Goal: Information Seeking & Learning: Learn about a topic

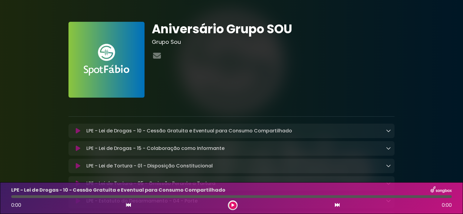
click at [80, 127] on div "LPE - Lei de Drogas - 10 - Cessão Gratuita e Eventual para Consumo Compartilhad…" at bounding box center [231, 130] width 318 height 7
click at [76, 132] on icon at bounding box center [78, 131] width 5 height 6
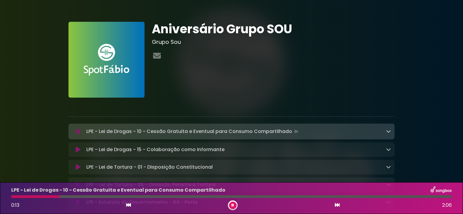
click at [304, 63] on div "Aniversário Grupo SOU Grupo Sou" at bounding box center [273, 60] width 250 height 76
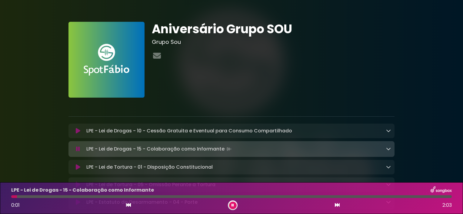
click at [232, 208] on button at bounding box center [233, 206] width 8 height 8
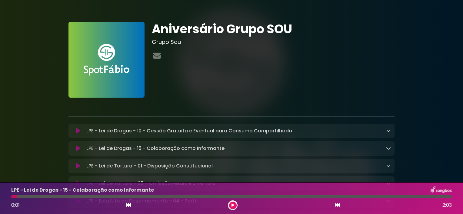
click at [79, 147] on icon at bounding box center [78, 149] width 5 height 6
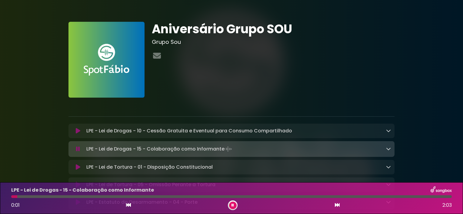
click at [79, 147] on icon at bounding box center [78, 149] width 4 height 6
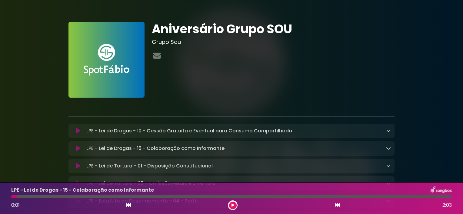
click at [79, 147] on icon at bounding box center [78, 149] width 5 height 6
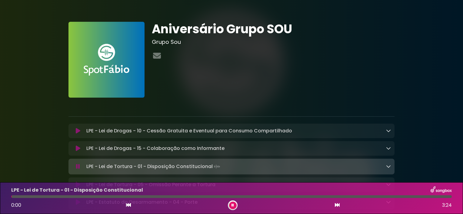
click at [231, 206] on icon at bounding box center [232, 206] width 2 height 4
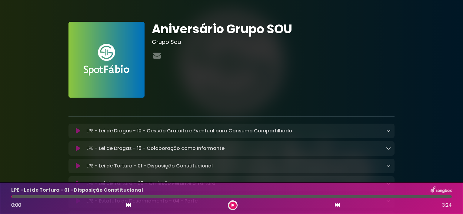
click at [79, 167] on icon at bounding box center [78, 166] width 5 height 6
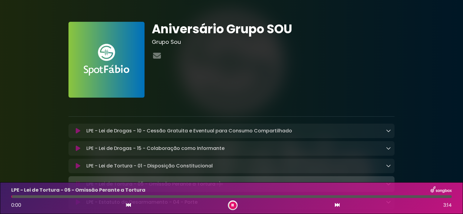
click at [232, 204] on icon at bounding box center [232, 206] width 2 height 4
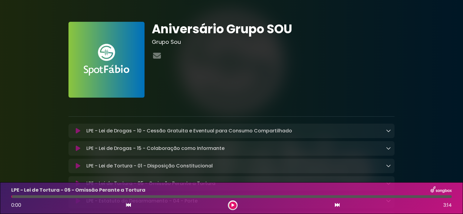
click at [340, 131] on div "LPE - Lei de Drogas - 10 - Cessão Gratuita e Eventual para Consumo Compartilhad…" at bounding box center [237, 130] width 307 height 7
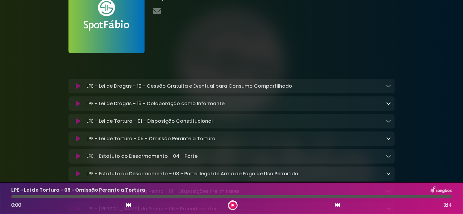
scroll to position [62, 0]
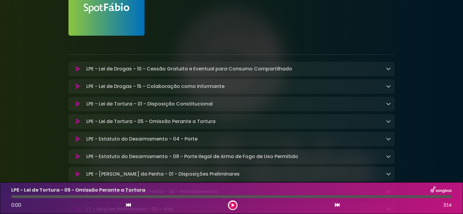
click at [233, 206] on icon at bounding box center [232, 206] width 3 height 4
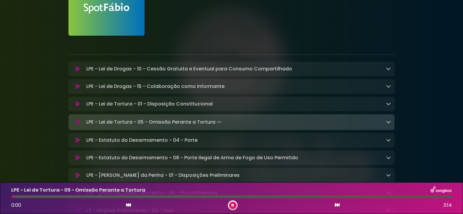
click at [233, 206] on icon at bounding box center [232, 206] width 2 height 4
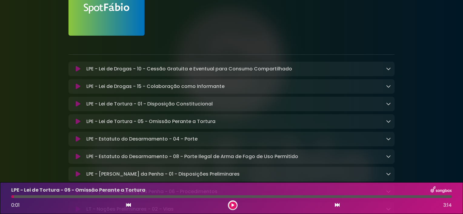
click at [233, 206] on icon at bounding box center [232, 206] width 3 height 4
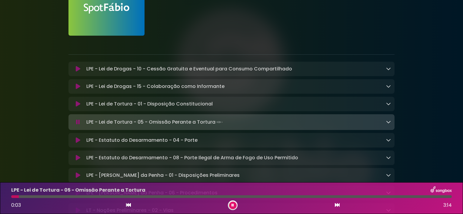
click at [140, 101] on p "LPE - Lei de Tortura - 01 - Disposição Constitucional Loading Track..." at bounding box center [149, 103] width 126 height 7
click at [131, 203] on div "0:04 3:14" at bounding box center [231, 206] width 447 height 10
drag, startPoint x: 131, startPoint y: 203, endPoint x: 128, endPoint y: 205, distance: 3.9
click at [128, 205] on div "0:05 3:14" at bounding box center [231, 206] width 447 height 10
click at [128, 205] on icon at bounding box center [128, 205] width 5 height 5
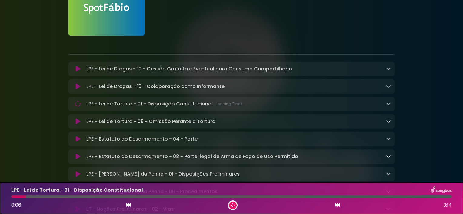
click at [128, 205] on icon at bounding box center [128, 205] width 5 height 5
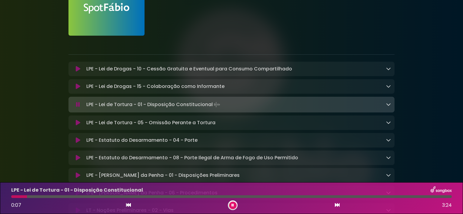
click at [335, 204] on icon at bounding box center [336, 205] width 5 height 5
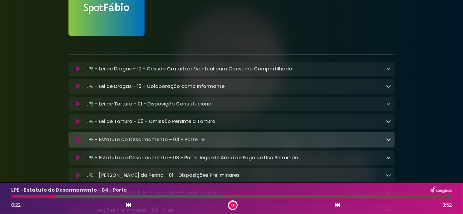
click at [232, 209] on div at bounding box center [233, 206] width 10 height 10
click at [231, 204] on icon at bounding box center [232, 206] width 2 height 4
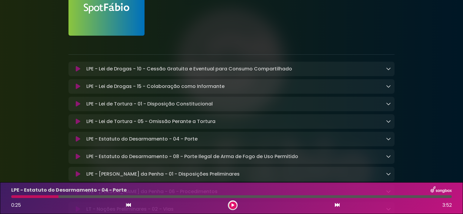
click at [127, 205] on icon at bounding box center [128, 205] width 5 height 5
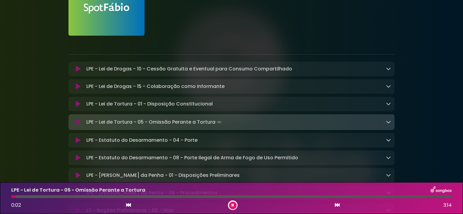
click at [338, 202] on button at bounding box center [336, 206] width 5 height 8
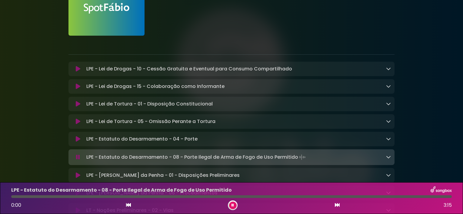
click at [231, 206] on button at bounding box center [233, 206] width 8 height 8
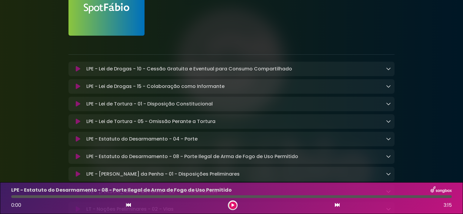
click at [127, 200] on div "LPE - Estatuto do Desarmamento - 08 - Porte Ilegal de Arma de Fogo de Uso Permi…" at bounding box center [231, 198] width 447 height 24
click at [129, 208] on icon at bounding box center [128, 205] width 5 height 5
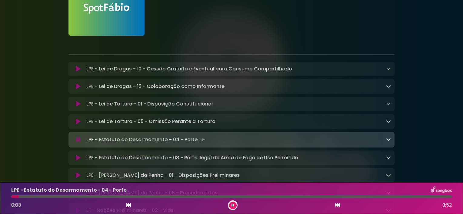
click at [334, 206] on icon at bounding box center [336, 205] width 5 height 5
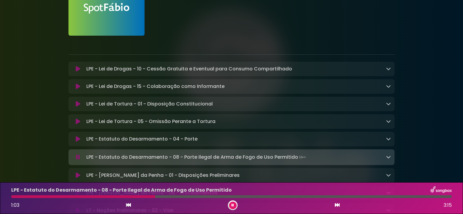
click at [127, 208] on icon at bounding box center [128, 205] width 5 height 5
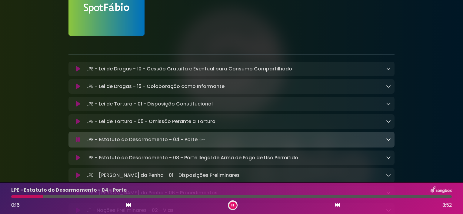
click at [334, 206] on icon at bounding box center [336, 205] width 5 height 5
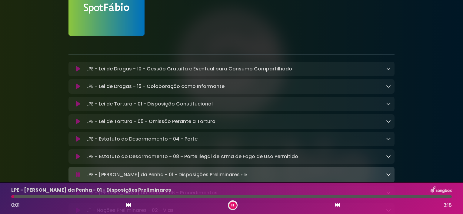
click at [232, 205] on icon at bounding box center [232, 206] width 2 height 4
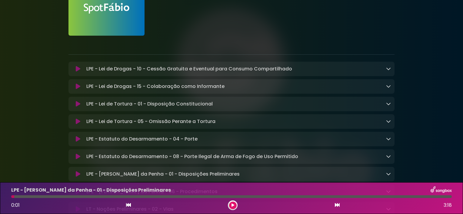
click at [127, 205] on icon at bounding box center [128, 205] width 5 height 5
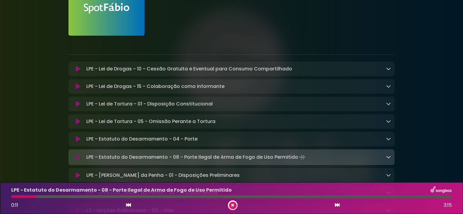
click at [339, 204] on icon at bounding box center [336, 205] width 5 height 5
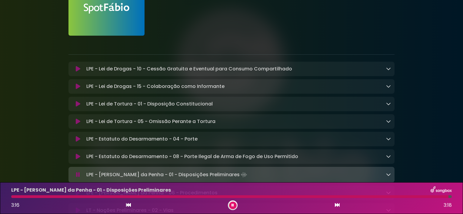
click at [232, 205] on icon at bounding box center [232, 206] width 2 height 4
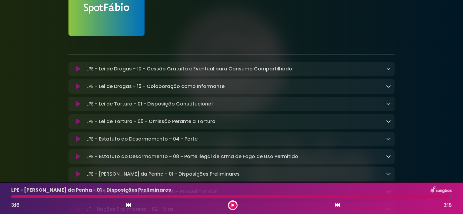
click at [232, 205] on icon at bounding box center [232, 205] width 5 height 5
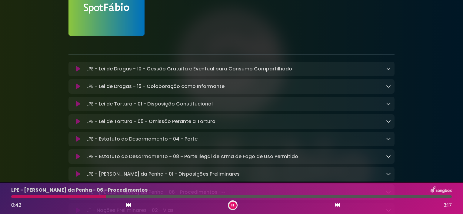
click at [291, 176] on div "LPE - Lei Maria da Penha - 01 - Disposições Preliminares Loading Track..." at bounding box center [237, 174] width 307 height 7
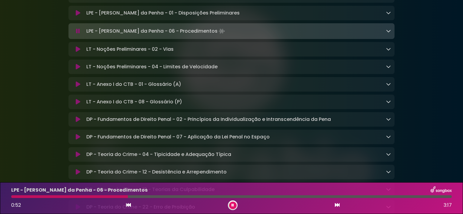
scroll to position [224, 0]
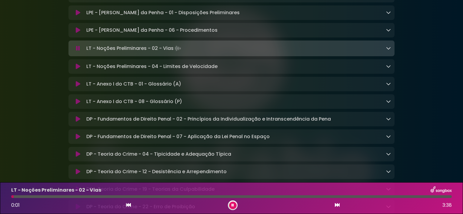
click at [232, 205] on icon at bounding box center [232, 206] width 3 height 4
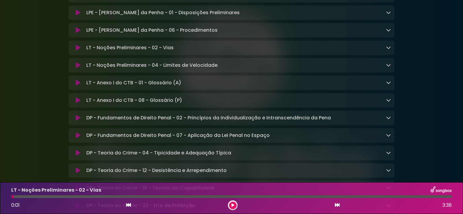
click at [386, 50] on icon at bounding box center [388, 47] width 5 height 5
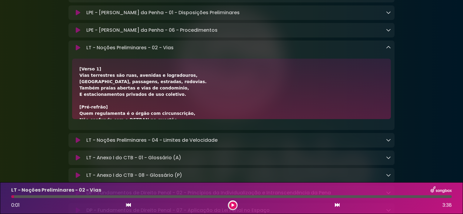
click at [180, 93] on div "[Verso 1] Vias terrestres são ruas, avenidas e logradouros, Caminhos, passagens…" at bounding box center [231, 215] width 304 height 299
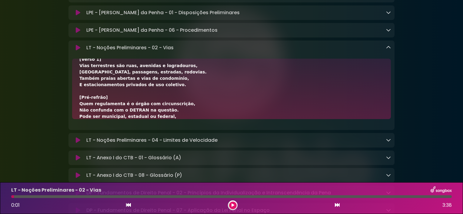
scroll to position [7, 0]
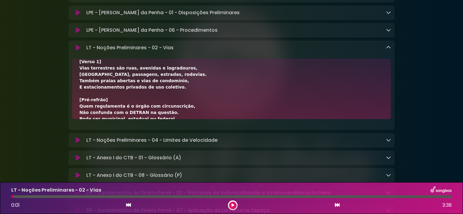
click at [176, 118] on div "[Verso 1] Vias terrestres são ruas, avenidas e logradouros, Caminhos, passagens…" at bounding box center [231, 208] width 304 height 299
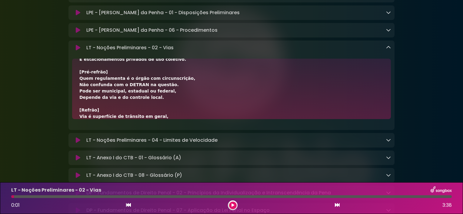
scroll to position [41, 0]
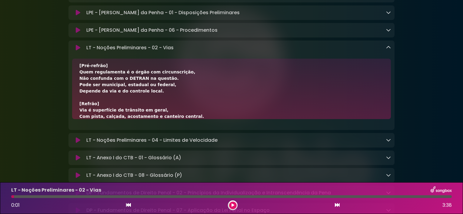
click at [209, 116] on div "[Verso 1] Vias terrestres são ruas, avenidas e logradouros, Caminhos, passagens…" at bounding box center [231, 174] width 304 height 299
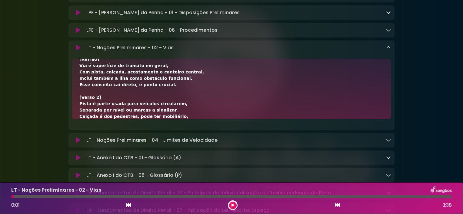
scroll to position [84, 0]
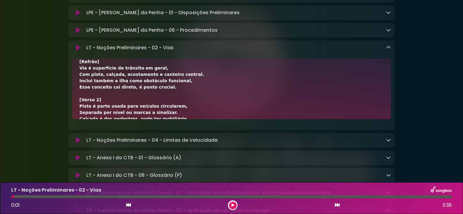
click at [171, 118] on div "[Verso 1] Vias terrestres são ruas, avenidas e logradouros, Caminhos, passagens…" at bounding box center [231, 131] width 304 height 299
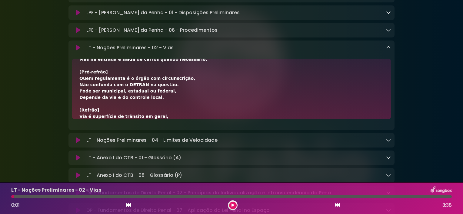
scroll to position [156, 0]
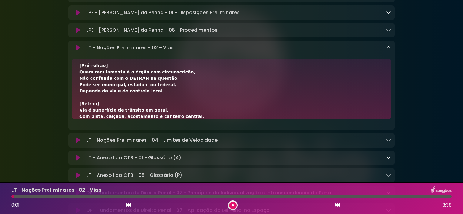
click at [190, 116] on div "[Verso 1] Vias terrestres são ruas, avenidas e logradouros, Caminhos, passagens…" at bounding box center [231, 59] width 304 height 299
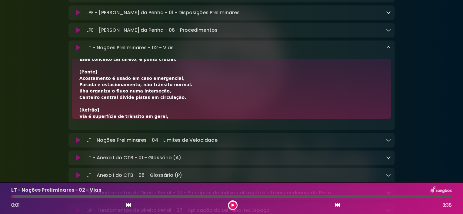
scroll to position [232, 0]
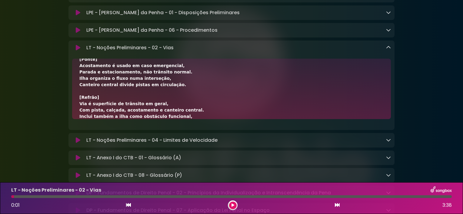
scroll to position [245, 0]
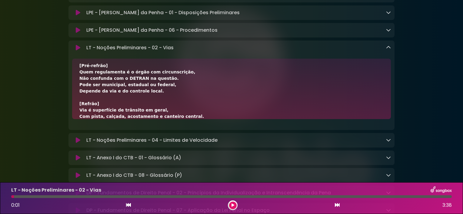
scroll to position [48, 0]
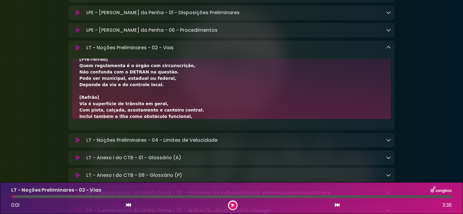
click at [188, 105] on div "[Verso 1] Vias terrestres são ruas, avenidas e logradouros, Caminhos, passagens…" at bounding box center [231, 167] width 304 height 299
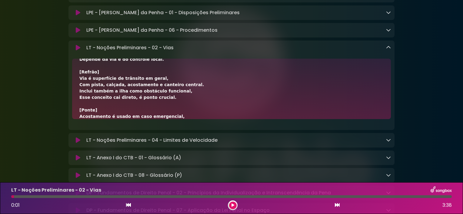
scroll to position [194, 0]
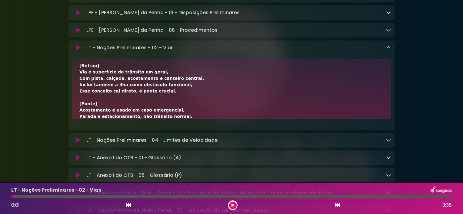
click at [186, 116] on div "[Verso 1] Vias terrestres são ruas, avenidas e logradouros, Caminhos, passagens…" at bounding box center [231, 21] width 304 height 299
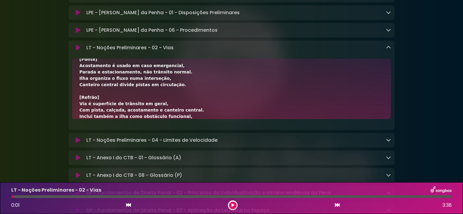
scroll to position [245, 0]
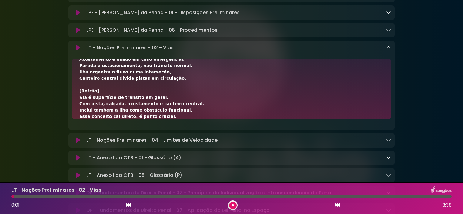
drag, startPoint x: 233, startPoint y: 206, endPoint x: 225, endPoint y: 224, distance: 19.8
click at [225, 214] on html "× Aniversário Grupo SOU Grupo Sou" at bounding box center [231, 107] width 463 height 214
click at [233, 207] on icon at bounding box center [232, 206] width 3 height 4
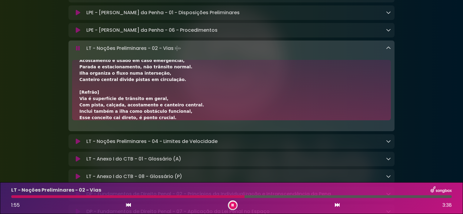
click at [232, 206] on icon at bounding box center [232, 205] width 4 height 3
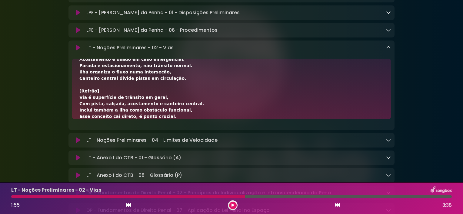
click at [18, 197] on div at bounding box center [127, 197] width 233 height 3
click at [125, 204] on div "1:55 3:38" at bounding box center [231, 206] width 447 height 10
click at [129, 202] on button at bounding box center [128, 206] width 5 height 8
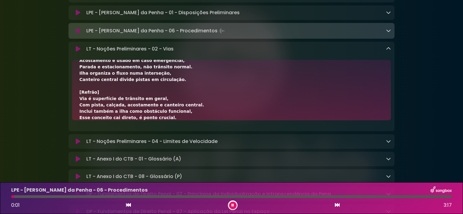
click at [335, 206] on icon at bounding box center [336, 205] width 5 height 5
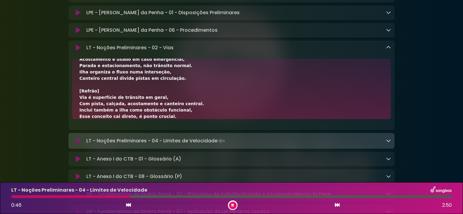
click at [130, 206] on icon at bounding box center [128, 205] width 5 height 5
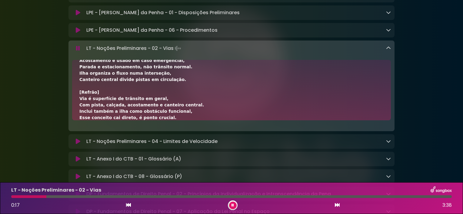
drag, startPoint x: 137, startPoint y: 206, endPoint x: 130, endPoint y: 207, distance: 7.4
click at [130, 207] on div "0:17 3:38" at bounding box center [231, 206] width 447 height 10
click at [130, 207] on icon at bounding box center [128, 205] width 5 height 5
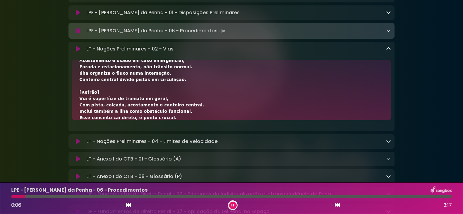
click at [337, 206] on icon at bounding box center [336, 205] width 5 height 5
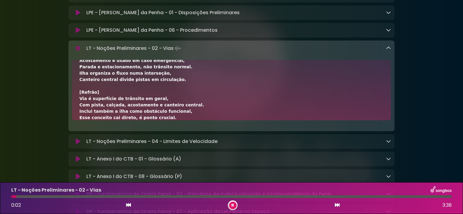
click at [337, 206] on icon at bounding box center [336, 205] width 5 height 5
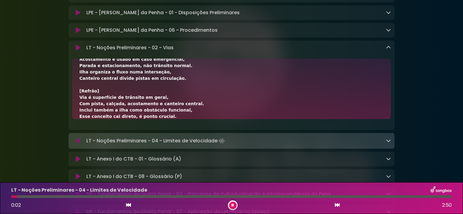
click at [127, 203] on icon at bounding box center [128, 205] width 5 height 5
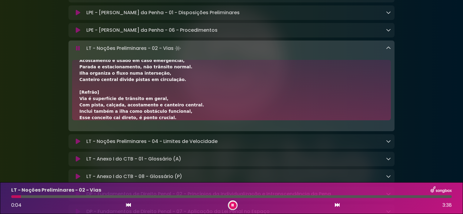
click at [127, 203] on icon at bounding box center [128, 205] width 5 height 5
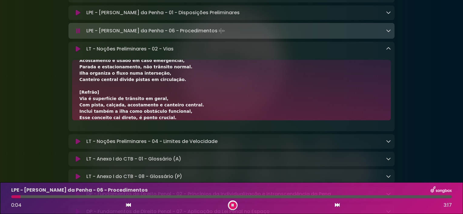
click at [337, 202] on button at bounding box center [336, 206] width 5 height 8
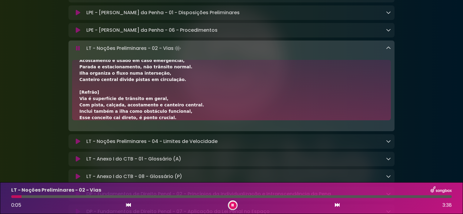
click at [127, 204] on icon at bounding box center [128, 205] width 5 height 5
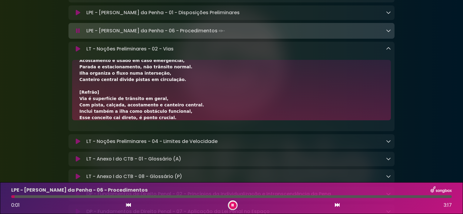
click at [334, 207] on icon at bounding box center [336, 205] width 5 height 5
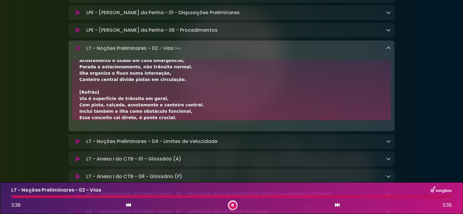
click at [234, 207] on button at bounding box center [233, 206] width 8 height 8
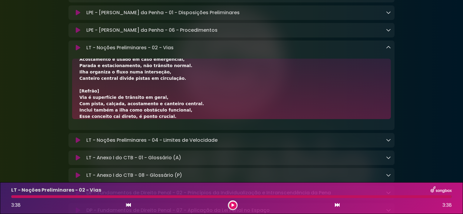
click at [390, 48] on icon at bounding box center [388, 47] width 5 height 5
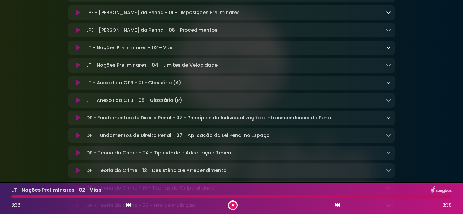
click at [390, 69] on link at bounding box center [388, 65] width 5 height 7
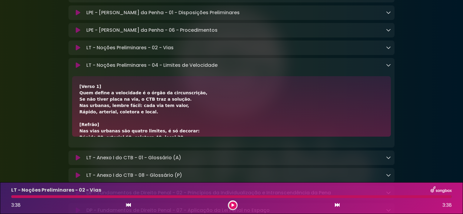
click at [103, 124] on div "[Verso 1] Quem define a velocidade é o órgão da circunscrição, Se não tiver pla…" at bounding box center [231, 189] width 304 height 210
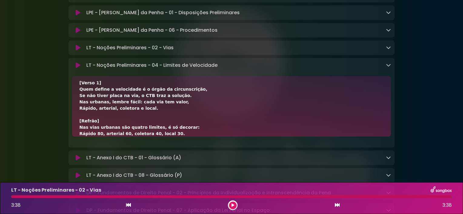
click at [167, 136] on div "[Verso 1] Quem define a velocidade é o órgão da circunscrição, Se não tiver pla…" at bounding box center [231, 185] width 304 height 210
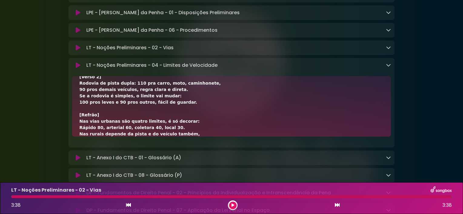
scroll to position [84, 0]
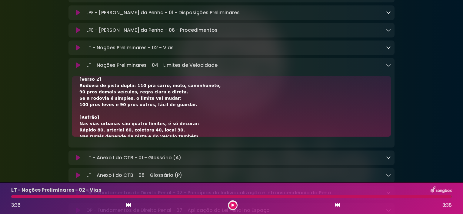
click at [178, 131] on div "[Verso 1] Quem define a velocidade é o órgão da circunscrição, Se não tiver pla…" at bounding box center [231, 105] width 304 height 210
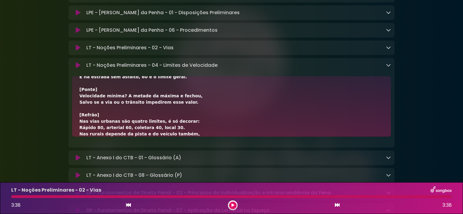
scroll to position [156, 0]
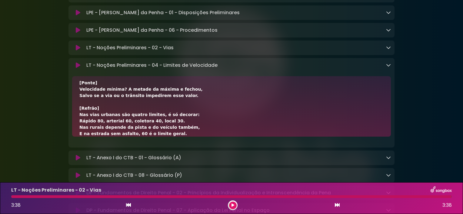
click at [194, 131] on div "[Verso 1] Quem define a velocidade é o órgão da circunscrição, Se não tiver pla…" at bounding box center [231, 32] width 304 height 210
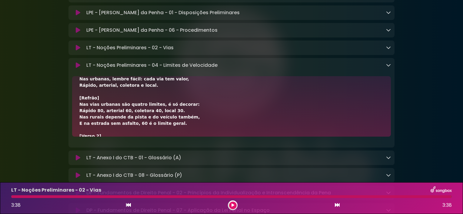
scroll to position [7, 0]
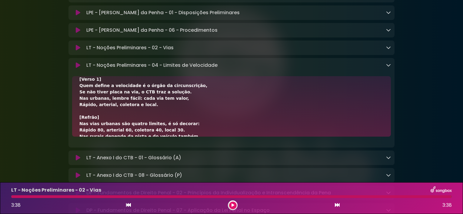
click at [188, 127] on div "[Verso 1] Quem define a velocidade é o órgão da circunscrição, Se não tiver pla…" at bounding box center [231, 181] width 304 height 210
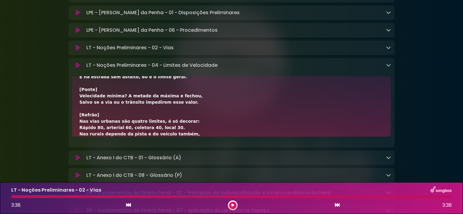
scroll to position [156, 0]
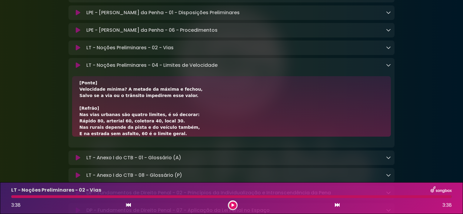
click at [236, 207] on button at bounding box center [233, 206] width 8 height 8
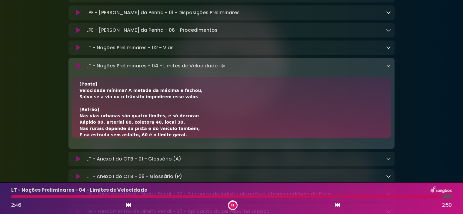
click at [229, 205] on button at bounding box center [233, 206] width 8 height 8
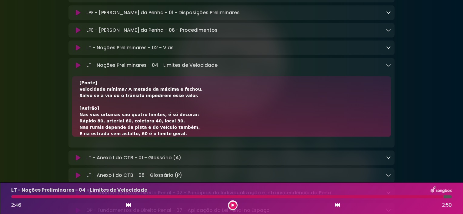
click at [132, 205] on div "2:46 2:50" at bounding box center [231, 206] width 447 height 10
click at [127, 205] on icon at bounding box center [128, 205] width 5 height 5
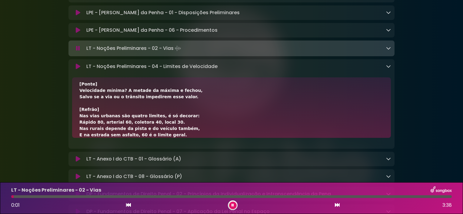
click at [335, 206] on icon at bounding box center [336, 205] width 5 height 5
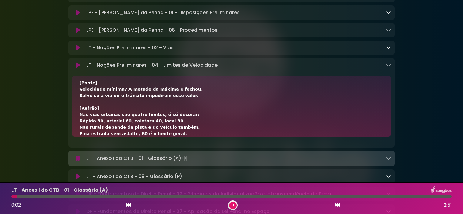
click at [224, 204] on div "0:02 2:51" at bounding box center [231, 206] width 447 height 10
click at [232, 206] on icon at bounding box center [232, 205] width 3 height 4
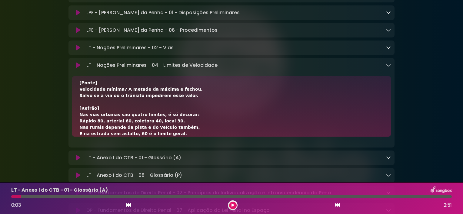
click at [387, 65] on icon at bounding box center [388, 65] width 5 height 5
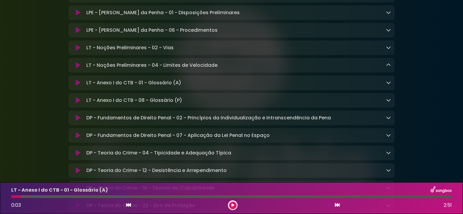
click at [387, 85] on icon at bounding box center [388, 82] width 5 height 5
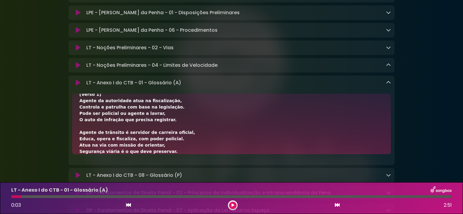
scroll to position [7, 0]
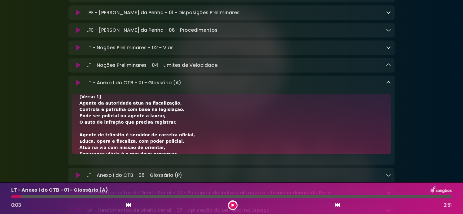
click at [172, 152] on div "[Verso 1] Agente da autoridade atua na fiscalização, Controla e patrulha com ba…" at bounding box center [231, 218] width 304 height 248
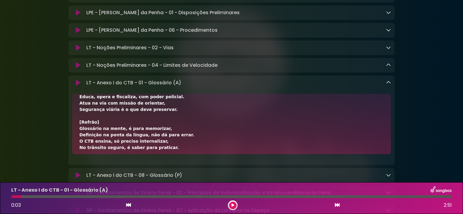
scroll to position [45, 0]
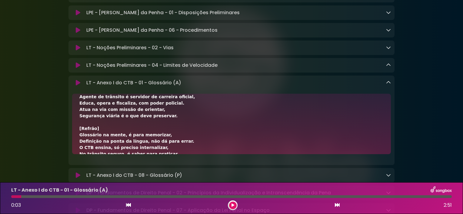
click at [190, 151] on div "[Verso 1] Agente da autoridade atua na fiscalização, Controla e patrulha com ba…" at bounding box center [231, 180] width 304 height 248
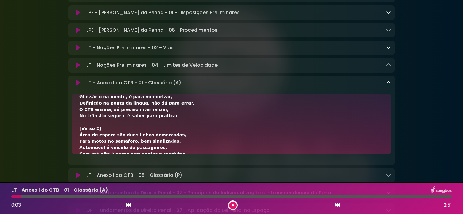
scroll to position [77, 0]
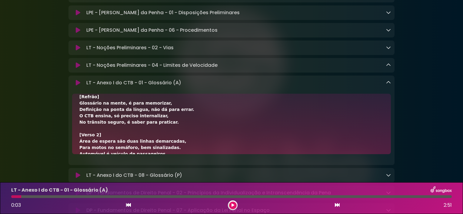
click at [171, 156] on div "[Verso 1] Agente da autoridade atua na fiscalização, Controla e patrulha com ba…" at bounding box center [231, 148] width 304 height 248
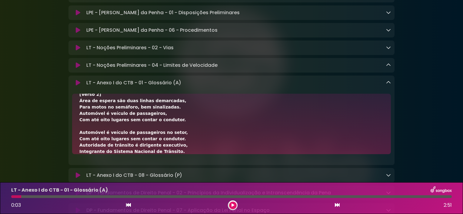
scroll to position [115, 0]
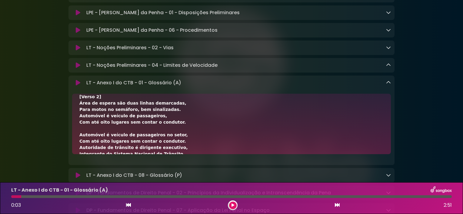
click at [164, 152] on div "[Verso 1] Agente da autoridade atua na fiscalização, Controla e patrulha com ba…" at bounding box center [231, 110] width 304 height 248
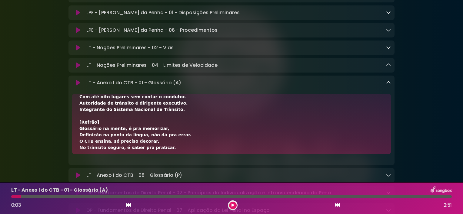
scroll to position [153, 0]
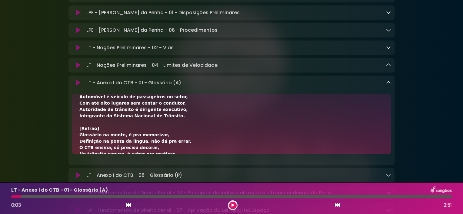
click at [173, 156] on div "[Verso 1] Agente da autoridade atua na fiscalização, Controla e patrulha com ba…" at bounding box center [231, 72] width 304 height 248
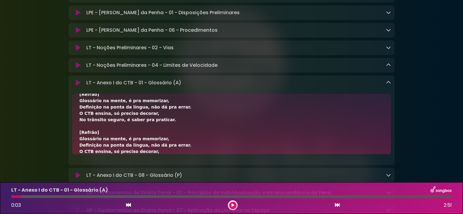
scroll to position [194, 0]
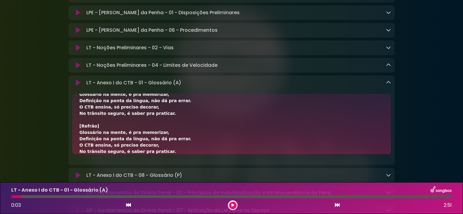
click at [171, 129] on div "[Verso 1] Agente da autoridade atua na fiscalização, Controla e patrulha com ba…" at bounding box center [231, 31] width 304 height 248
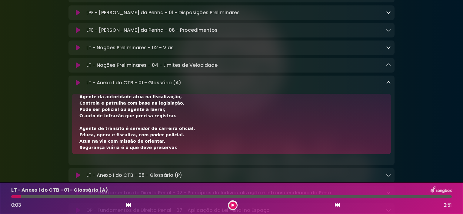
scroll to position [7, 0]
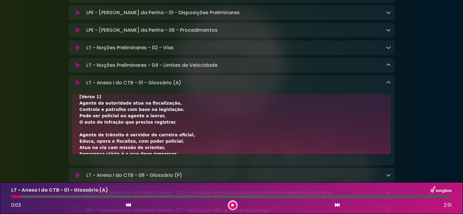
click at [168, 145] on div "[Verso 1] Agente da autoridade atua na fiscalização, Controla e patrulha com ba…" at bounding box center [231, 218] width 304 height 248
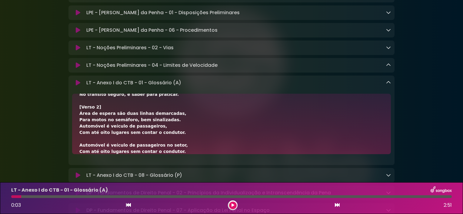
scroll to position [111, 0]
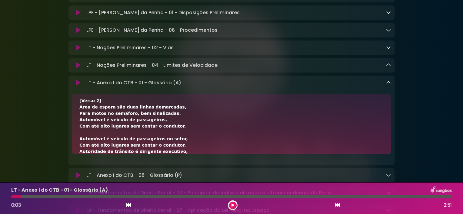
click at [190, 125] on div "[Verso 1] Agente da autoridade atua na fiscalização, Controla e patrulha com ba…" at bounding box center [231, 114] width 304 height 248
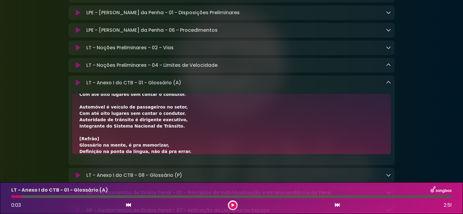
scroll to position [150, 0]
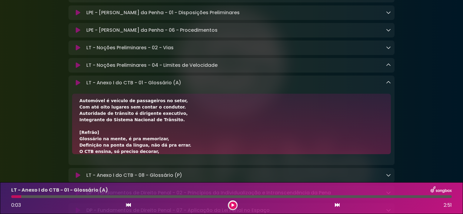
click at [127, 207] on icon at bounding box center [128, 205] width 5 height 5
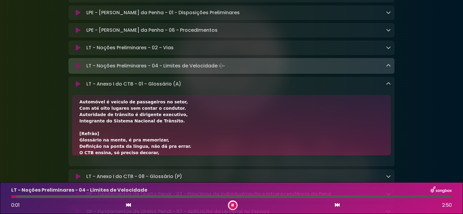
click at [333, 204] on div "0:01 2:50" at bounding box center [231, 206] width 447 height 10
click at [333, 204] on div "0:03 2:50" at bounding box center [231, 206] width 447 height 10
click at [333, 204] on div "0:05 2:50" at bounding box center [231, 206] width 447 height 10
click at [338, 206] on icon at bounding box center [336, 205] width 5 height 5
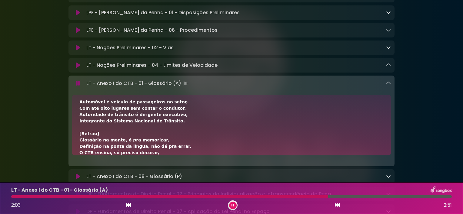
click at [163, 143] on div "[Verso 1] Agente da autoridade atua na fiscalização, Controla e patrulha com ba…" at bounding box center [231, 77] width 304 height 248
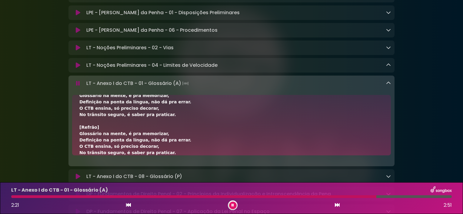
click at [229, 205] on button at bounding box center [233, 206] width 8 height 8
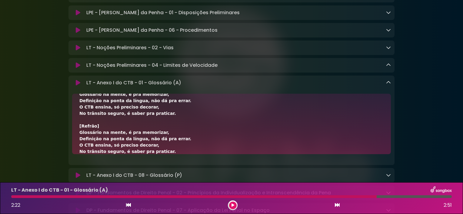
click at [129, 206] on icon at bounding box center [128, 205] width 5 height 5
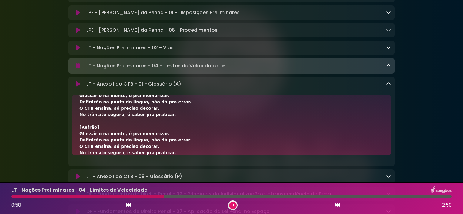
click at [334, 205] on icon at bounding box center [336, 205] width 5 height 5
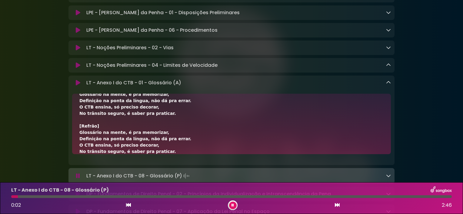
click at [226, 206] on div "0:02 2:46" at bounding box center [231, 206] width 447 height 10
click at [231, 203] on button at bounding box center [233, 206] width 8 height 8
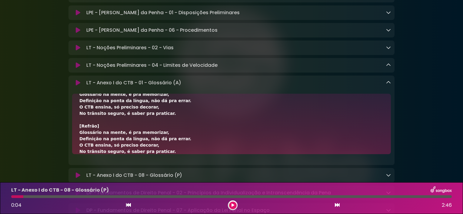
click at [388, 84] on icon at bounding box center [388, 82] width 5 height 5
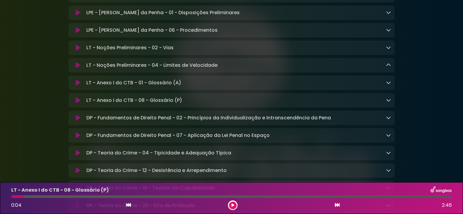
click at [388, 84] on icon at bounding box center [388, 82] width 5 height 5
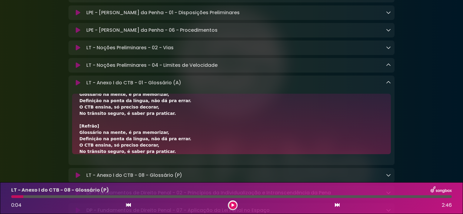
click at [387, 83] on icon at bounding box center [388, 82] width 5 height 5
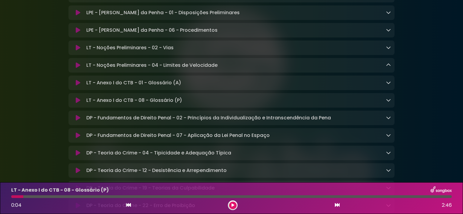
click at [207, 104] on div "LT - Anexo I do CTB - 08 - Glossário (P) Loading Track..." at bounding box center [237, 100] width 307 height 7
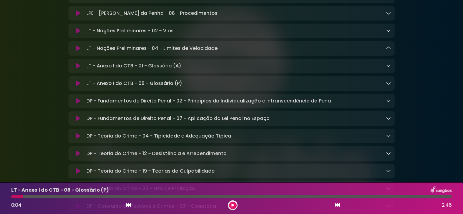
scroll to position [258, 0]
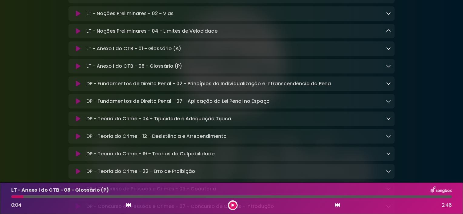
click at [387, 68] on icon at bounding box center [388, 66] width 5 height 5
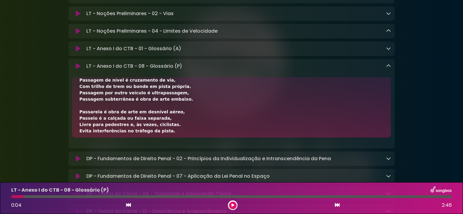
scroll to position [7, 0]
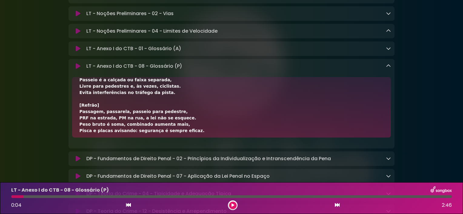
scroll to position [45, 0]
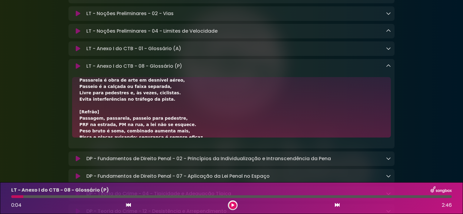
click at [193, 128] on div "[Verso 1] Passagem de nível é cruzamento de via, Com trilho de trem ou bonde em…" at bounding box center [231, 182] width 304 height 286
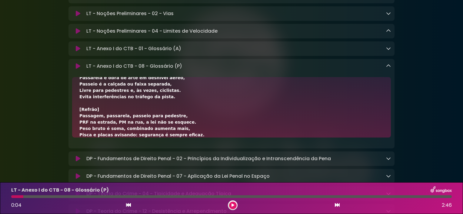
click at [190, 137] on div "[Verso 1] Passagem de nível é cruzamento de via, Com trilho de trem ou bonde em…" at bounding box center [231, 180] width 304 height 286
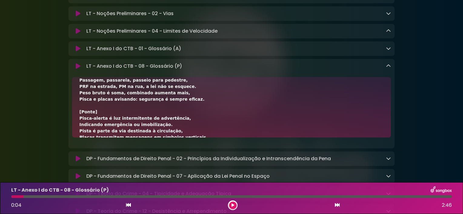
scroll to position [185, 0]
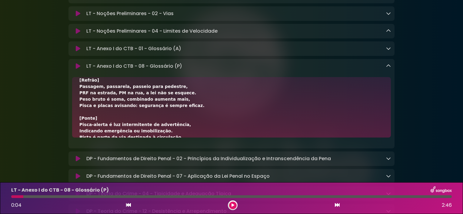
click at [167, 138] on div "[Verso 1] Passagem de nível é cruzamento de via, Com trilho de trem ou bonde em…" at bounding box center [231, 42] width 304 height 286
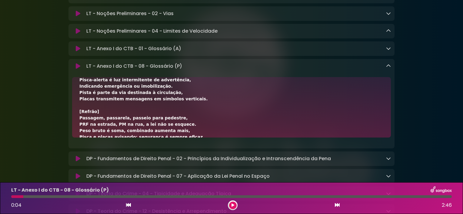
scroll to position [223, 0]
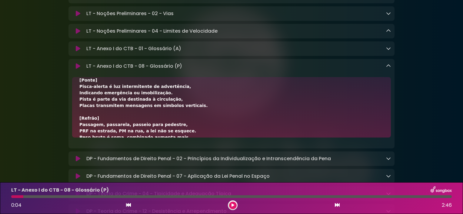
click at [173, 137] on div "[Verso 1] Passagem de nível é cruzamento de via, Com trilho de trem ou bonde em…" at bounding box center [231, 4] width 304 height 286
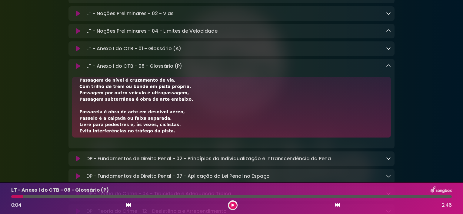
scroll to position [7, 0]
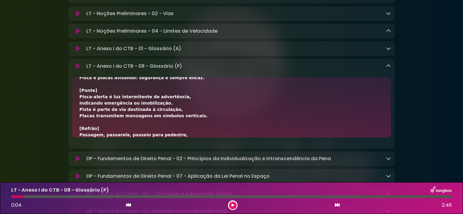
scroll to position [219, 0]
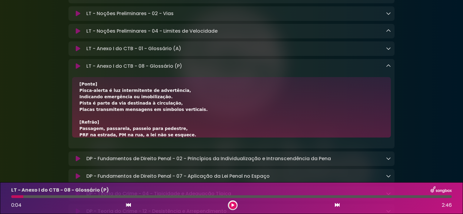
click at [232, 206] on icon at bounding box center [232, 206] width 3 height 4
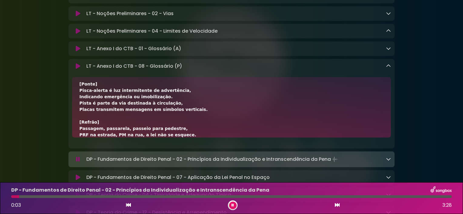
click at [389, 67] on icon at bounding box center [388, 66] width 5 height 5
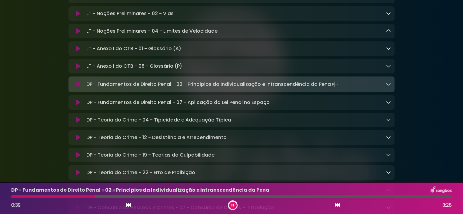
click at [127, 207] on icon at bounding box center [128, 205] width 5 height 5
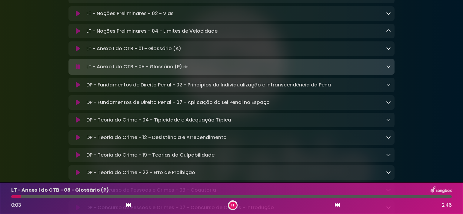
click at [339, 205] on icon at bounding box center [336, 205] width 5 height 5
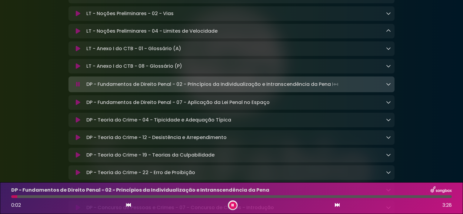
click at [127, 207] on icon at bounding box center [128, 205] width 5 height 5
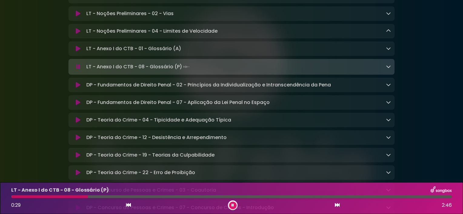
drag, startPoint x: 127, startPoint y: 207, endPoint x: 460, endPoint y: 99, distance: 350.0
click at [460, 99] on div "Aniversário Grupo SOU Grupo Sou" at bounding box center [231, 198] width 463 height 898
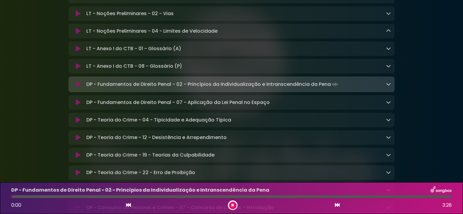
click at [229, 203] on div at bounding box center [233, 206] width 10 height 10
click at [234, 204] on button at bounding box center [233, 206] width 8 height 8
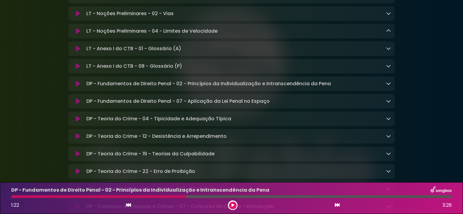
click at [128, 202] on button at bounding box center [128, 206] width 5 height 8
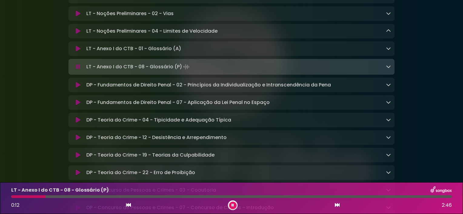
click at [338, 204] on icon at bounding box center [336, 205] width 5 height 5
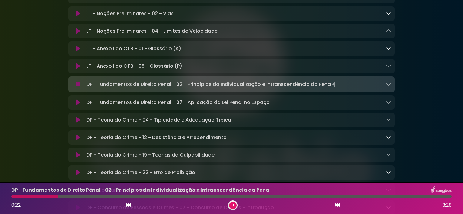
click at [389, 87] on icon at bounding box center [388, 84] width 5 height 5
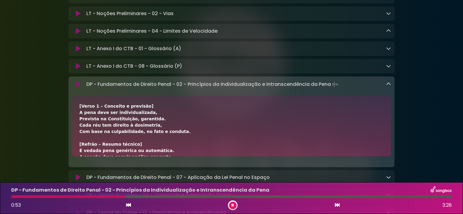
click at [136, 136] on div "[Verso 1 – Conceito e previsão] A pena deve ser individualizada, Prevista na Co…" at bounding box center [231, 214] width 304 height 222
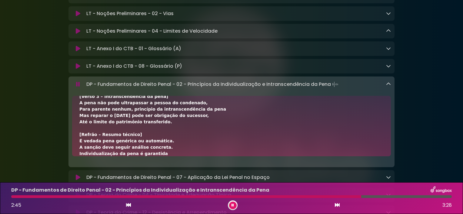
scroll to position [169, 0]
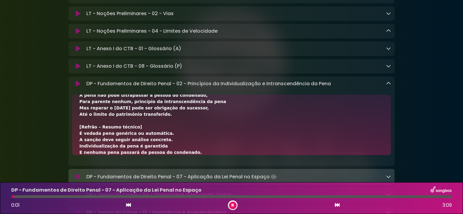
click at [232, 203] on button at bounding box center [233, 206] width 8 height 8
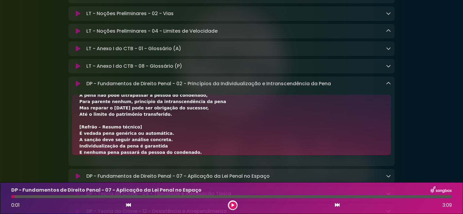
click at [127, 204] on icon at bounding box center [128, 205] width 5 height 5
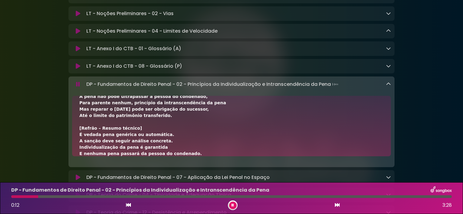
click at [338, 203] on icon at bounding box center [336, 205] width 5 height 5
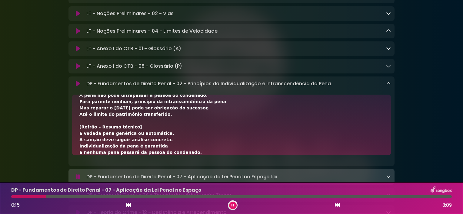
click at [387, 85] on icon at bounding box center [388, 83] width 5 height 5
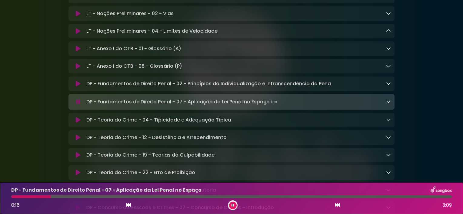
click at [413, 95] on div "Aniversário Grupo SOU Grupo Sou" at bounding box center [231, 198] width 400 height 898
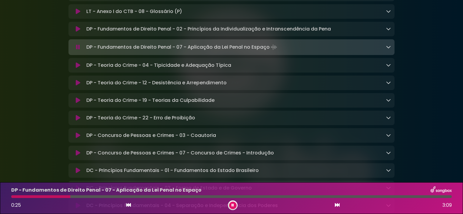
scroll to position [330, 0]
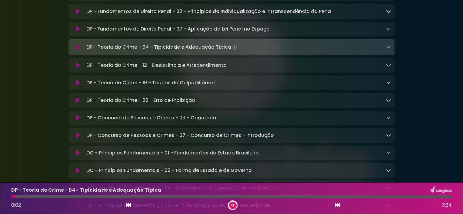
click at [232, 205] on icon at bounding box center [232, 206] width 2 height 4
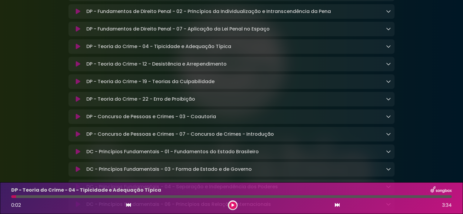
click at [127, 206] on icon at bounding box center [128, 205] width 5 height 5
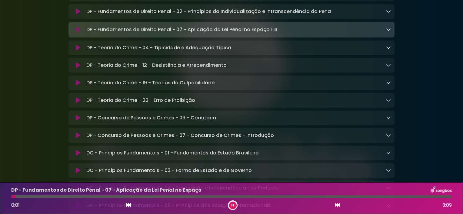
click at [338, 206] on icon at bounding box center [336, 205] width 5 height 5
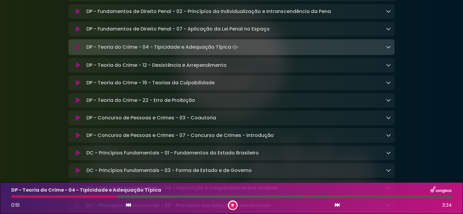
click at [387, 49] on icon at bounding box center [388, 46] width 5 height 5
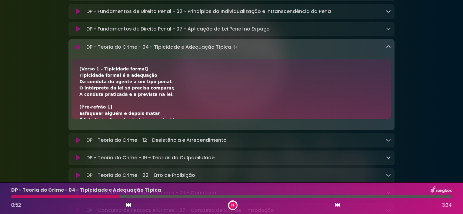
click at [264, 101] on div "[Verso 1 – Tipicidade formal] Tipicidade formal é a adequação Da conduta do age…" at bounding box center [231, 164] width 304 height 197
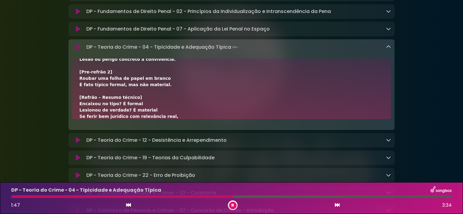
scroll to position [143, 0]
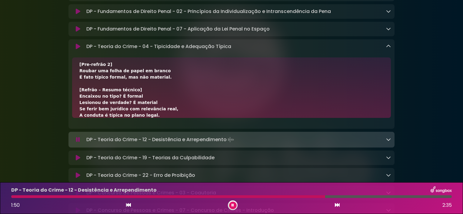
click at [231, 207] on icon at bounding box center [232, 206] width 2 height 4
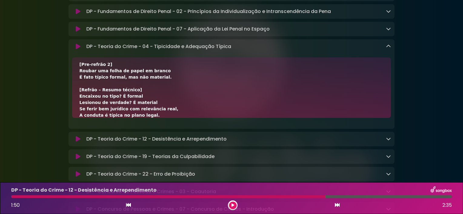
click at [389, 49] on icon at bounding box center [388, 46] width 5 height 5
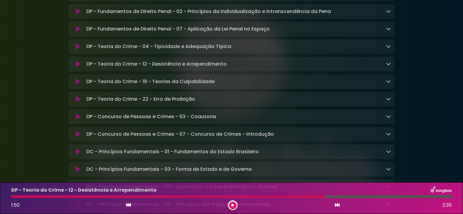
click at [142, 66] on p "DP - Teoria do Crime - 12 - Desistência e Arrependimento Loading Track..." at bounding box center [156, 64] width 140 height 7
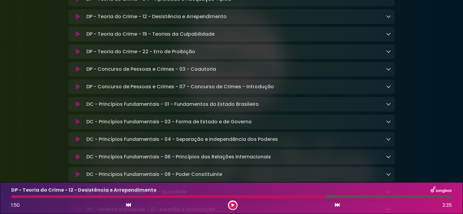
scroll to position [377, 0]
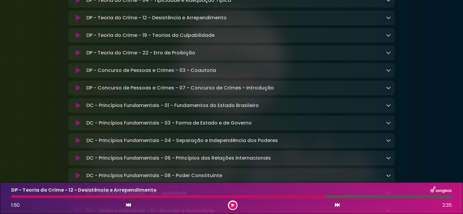
click at [194, 21] on p "DP - Teoria do Crime - 12 - Desistência e Arrependimento Loading Track..." at bounding box center [156, 17] width 140 height 7
click at [128, 204] on icon at bounding box center [128, 205] width 5 height 5
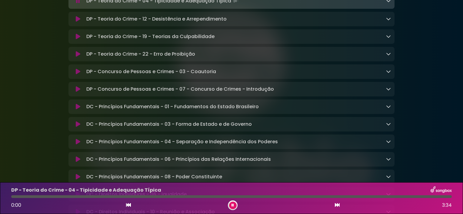
scroll to position [377, 0]
click at [337, 204] on icon at bounding box center [336, 205] width 5 height 5
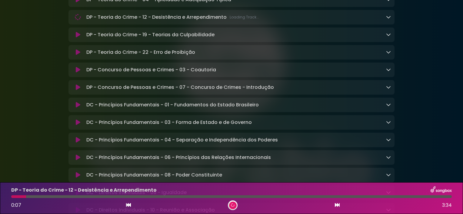
scroll to position [377, 0]
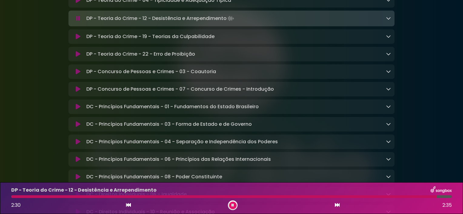
click at [163, 163] on p "DC - Princípios Fundamentais - 06 - Princípios das Relações Internacionais Load…" at bounding box center [178, 159] width 184 height 7
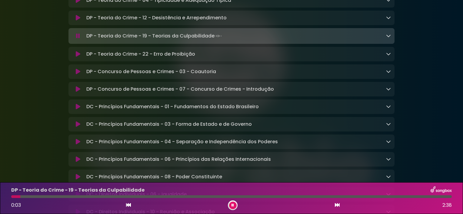
click at [236, 205] on button at bounding box center [233, 206] width 8 height 8
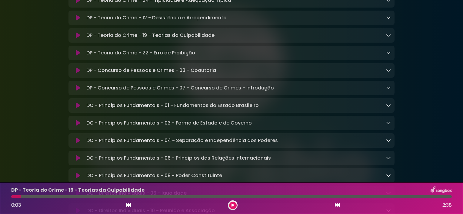
click at [154, 37] on p "DP - Teoria do Crime - 19 - Teorias da Culpabilidade Loading Track..." at bounding box center [150, 35] width 128 height 7
click at [130, 206] on icon at bounding box center [128, 205] width 5 height 5
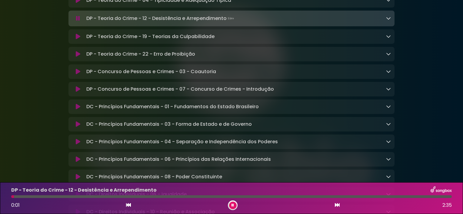
click at [340, 205] on div "0:01 2:35" at bounding box center [231, 206] width 447 height 10
click at [336, 207] on icon at bounding box center [336, 205] width 5 height 5
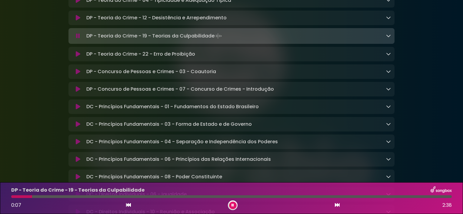
click at [389, 38] on icon at bounding box center [388, 35] width 5 height 5
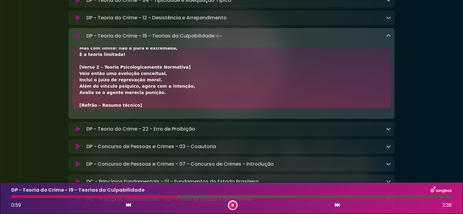
scroll to position [99, 0]
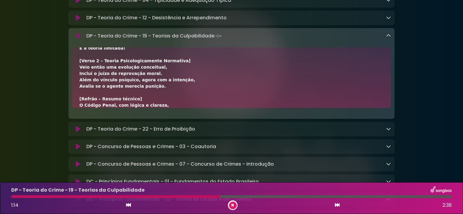
click at [156, 88] on div "[Intro] Culpabilidade é juizo de reprovabilidade, Sobre a conduta do agente. [V…" at bounding box center [231, 80] width 304 height 248
click at [154, 105] on div "[Intro] Culpabilidade é juizo de reprovabilidade, Sobre a conduta do agente. [V…" at bounding box center [231, 80] width 304 height 248
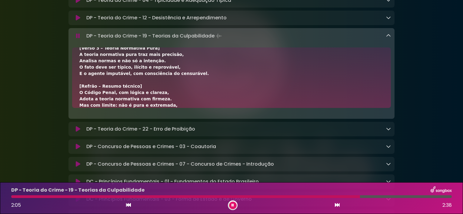
scroll to position [194, 0]
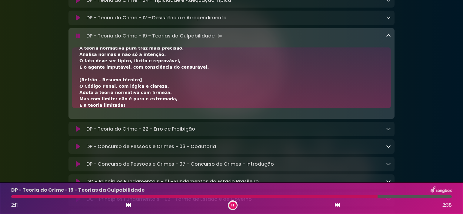
click at [231, 205] on icon at bounding box center [232, 206] width 3 height 4
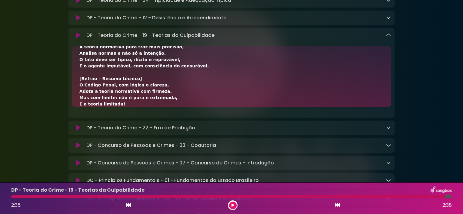
click at [386, 38] on icon at bounding box center [388, 35] width 5 height 5
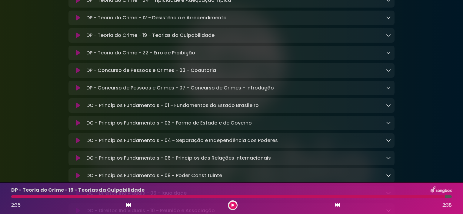
click at [232, 205] on icon at bounding box center [232, 206] width 3 height 4
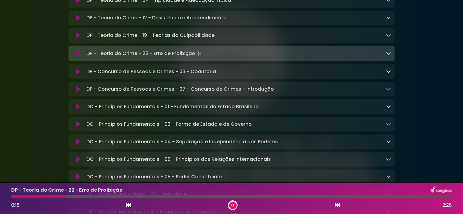
click at [388, 56] on icon at bounding box center [388, 53] width 5 height 5
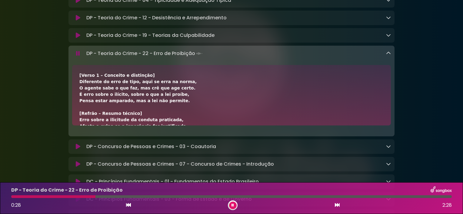
click at [173, 96] on div "[Verso 1 – Conceito e distinção] Diferente do erro de tipo, aqui se erra na nor…" at bounding box center [231, 177] width 304 height 210
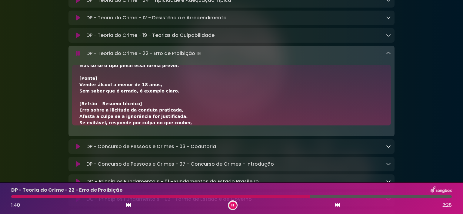
scroll to position [156, 0]
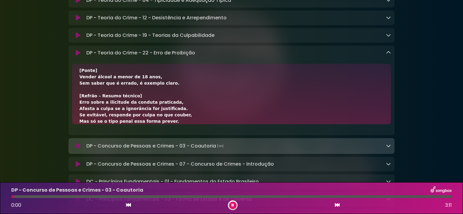
click at [232, 203] on button at bounding box center [233, 206] width 8 height 8
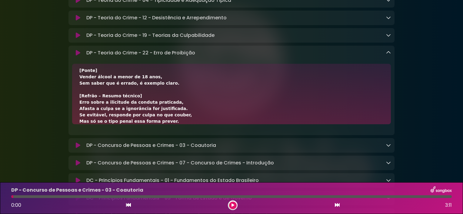
click at [386, 54] on icon at bounding box center [388, 52] width 5 height 5
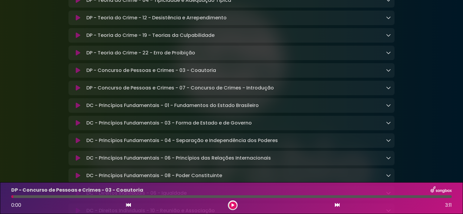
click at [128, 207] on icon at bounding box center [128, 205] width 5 height 5
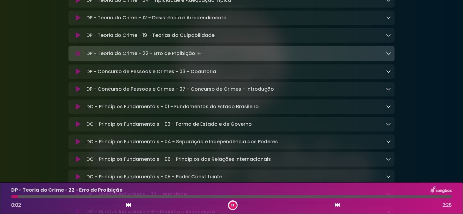
click at [334, 206] on icon at bounding box center [336, 205] width 5 height 5
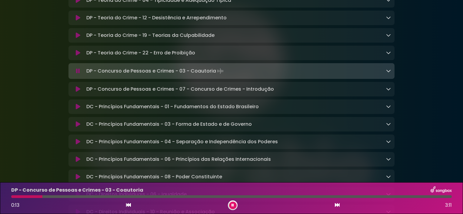
click at [389, 73] on icon at bounding box center [388, 70] width 5 height 5
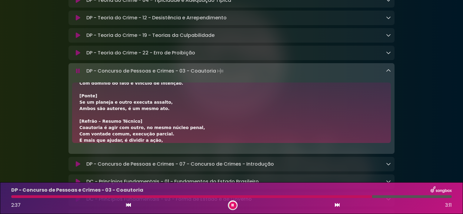
scroll to position [232, 0]
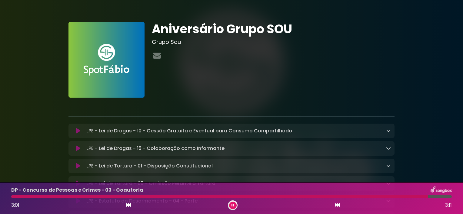
scroll to position [232, 0]
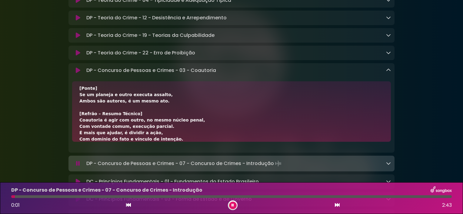
click at [231, 208] on button at bounding box center [233, 206] width 8 height 8
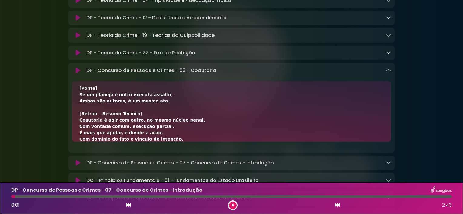
click at [387, 73] on icon at bounding box center [388, 70] width 5 height 5
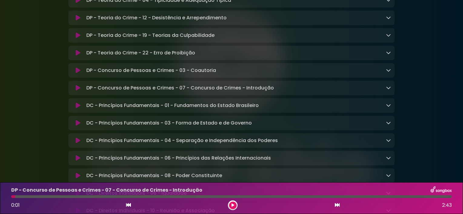
click at [125, 210] on div "0:01 2:43" at bounding box center [231, 206] width 447 height 10
click at [127, 207] on icon at bounding box center [128, 205] width 5 height 5
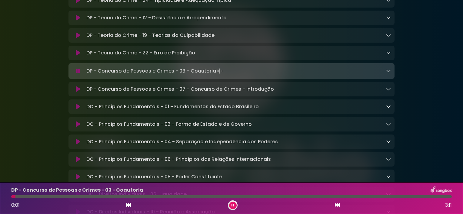
click at [337, 205] on icon at bounding box center [336, 205] width 5 height 5
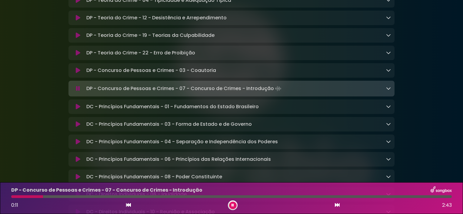
click at [128, 205] on icon at bounding box center [128, 205] width 5 height 5
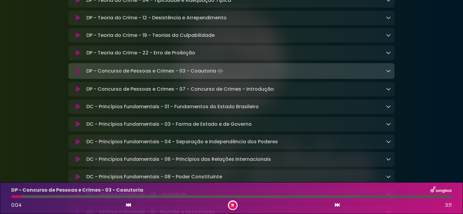
click at [337, 205] on icon at bounding box center [336, 205] width 5 height 5
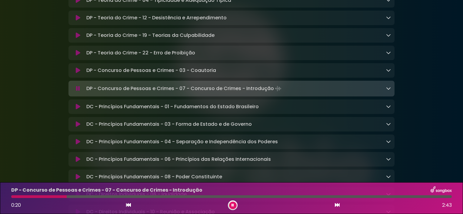
click at [347, 93] on div "DP - Concurso de Pessoas e Crimes - 07 - Concurso de Crimes - Introdução Loadin…" at bounding box center [237, 88] width 307 height 8
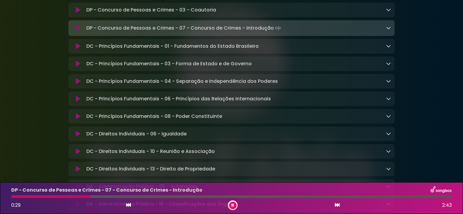
scroll to position [437, 0]
click at [230, 208] on button at bounding box center [233, 206] width 8 height 8
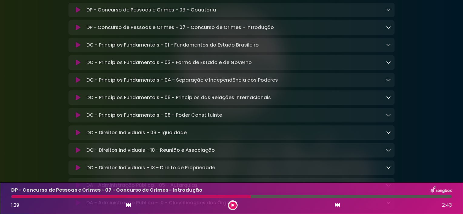
click at [14, 197] on div at bounding box center [130, 197] width 239 height 3
click at [126, 206] on icon at bounding box center [128, 205] width 5 height 5
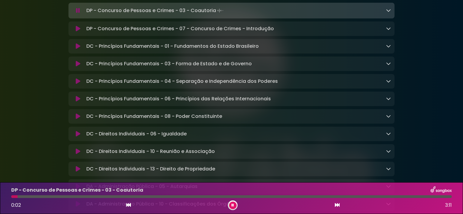
click at [337, 203] on icon at bounding box center [336, 205] width 5 height 5
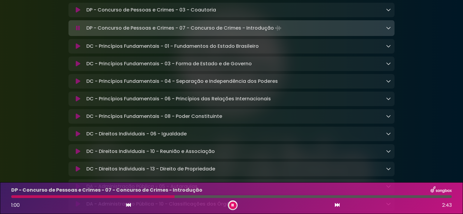
click at [273, 36] on div "DP - Concurso de Pessoas e Crimes - 07 - Concurso de Crimes - Introdução Loadin…" at bounding box center [231, 28] width 326 height 16
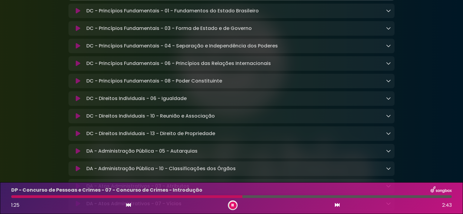
scroll to position [465, 0]
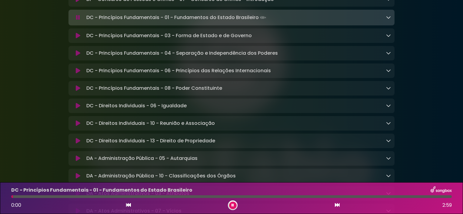
click at [231, 205] on icon at bounding box center [232, 206] width 2 height 4
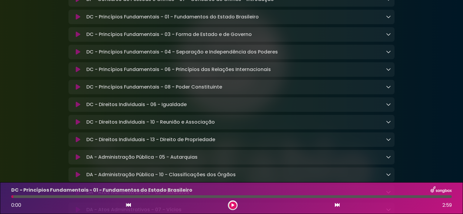
click at [127, 205] on icon at bounding box center [128, 205] width 5 height 5
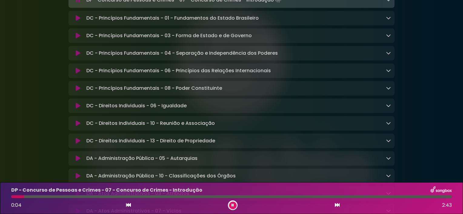
click at [334, 203] on icon at bounding box center [336, 205] width 5 height 5
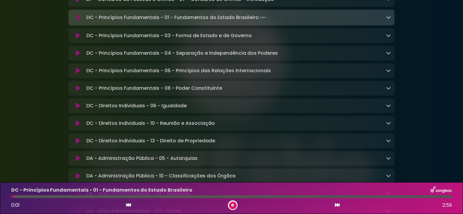
click at [236, 205] on button at bounding box center [233, 206] width 8 height 8
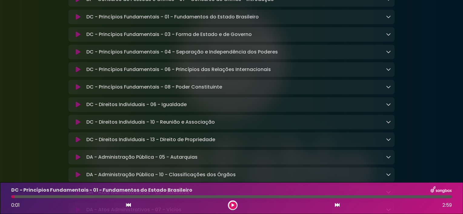
click at [127, 206] on icon at bounding box center [128, 205] width 5 height 5
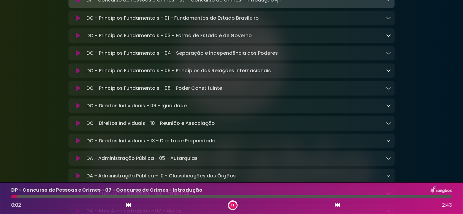
click at [338, 202] on button at bounding box center [336, 206] width 5 height 8
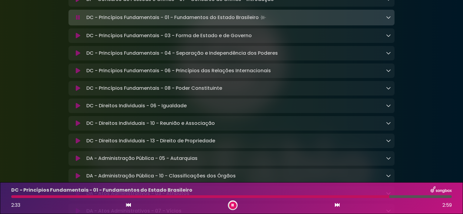
click at [338, 202] on button at bounding box center [336, 206] width 5 height 8
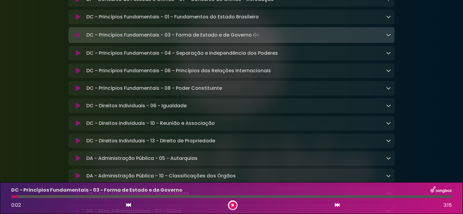
click at [232, 206] on icon at bounding box center [232, 206] width 2 height 4
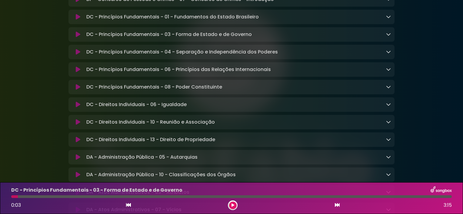
click at [129, 209] on button at bounding box center [128, 206] width 5 height 8
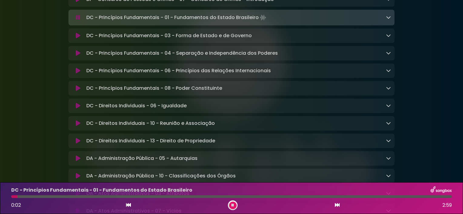
click at [129, 209] on button at bounding box center [128, 206] width 5 height 8
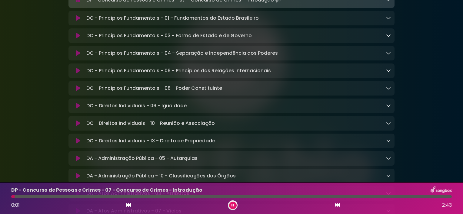
click at [337, 207] on icon at bounding box center [336, 205] width 5 height 5
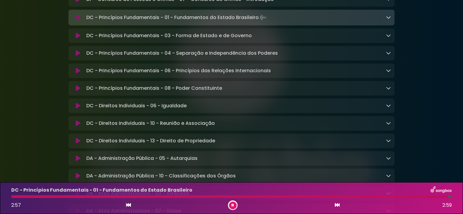
click at [231, 206] on button at bounding box center [233, 206] width 8 height 8
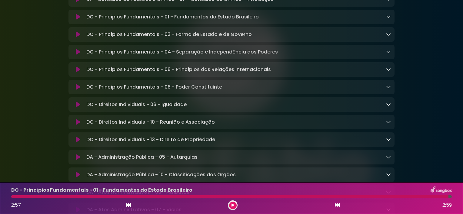
click at [234, 206] on button at bounding box center [233, 206] width 8 height 8
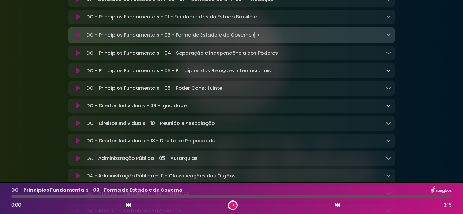
click at [234, 206] on button at bounding box center [233, 206] width 8 height 8
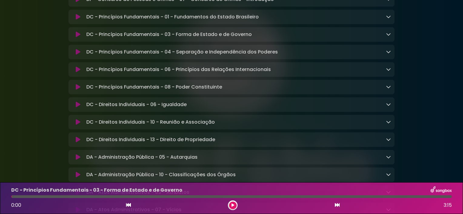
click at [129, 204] on icon at bounding box center [128, 205] width 5 height 5
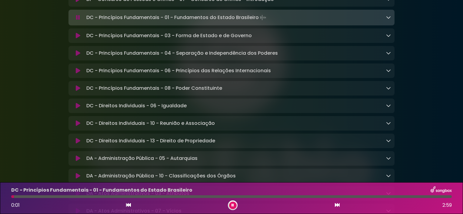
click at [333, 204] on div "0:01 2:59" at bounding box center [231, 206] width 447 height 10
click at [333, 204] on div "0:02 2:59" at bounding box center [231, 206] width 447 height 10
click at [333, 204] on div "0:04 2:59" at bounding box center [231, 206] width 447 height 10
click at [335, 204] on icon at bounding box center [336, 205] width 5 height 5
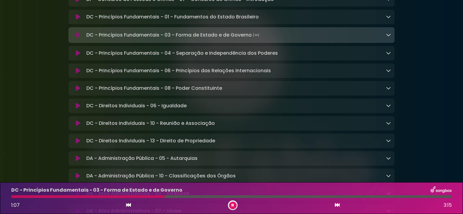
click at [387, 37] on icon at bounding box center [388, 34] width 5 height 5
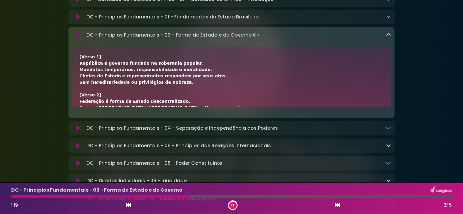
click at [236, 205] on button at bounding box center [233, 206] width 8 height 8
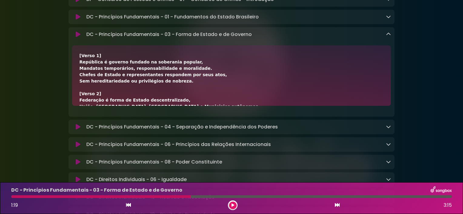
click at [130, 203] on button at bounding box center [128, 206] width 5 height 8
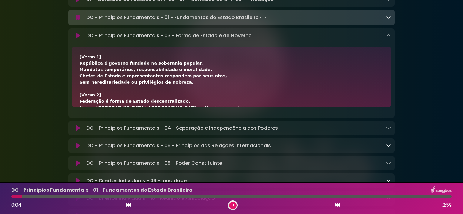
click at [335, 206] on icon at bounding box center [336, 205] width 5 height 5
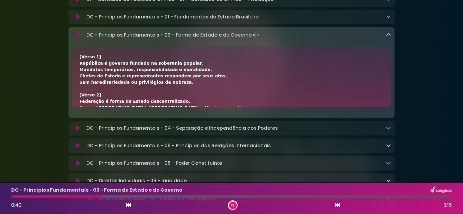
click at [212, 93] on div "[Verso 1] República é governo fundado na soberania popular, Mandatos temporário…" at bounding box center [231, 181] width 304 height 254
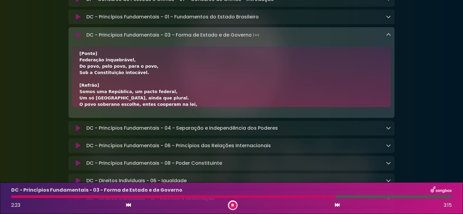
scroll to position [200, 0]
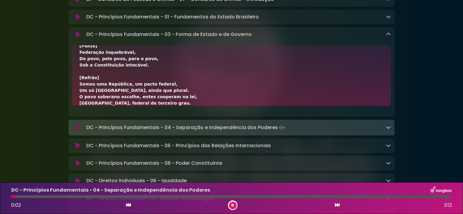
click at [232, 205] on icon at bounding box center [232, 206] width 2 height 4
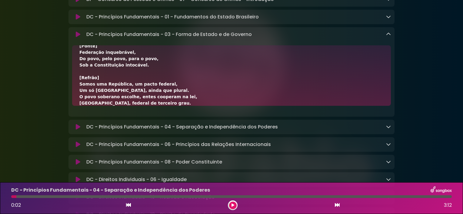
click at [232, 205] on icon at bounding box center [232, 206] width 3 height 4
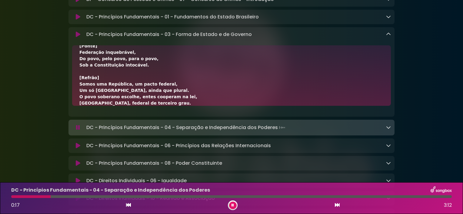
click at [123, 205] on div "0:17 3:12" at bounding box center [231, 206] width 447 height 10
click at [126, 203] on icon at bounding box center [128, 205] width 5 height 5
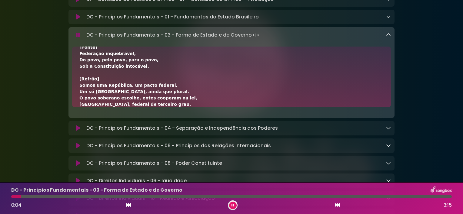
click at [231, 204] on icon at bounding box center [232, 206] width 2 height 4
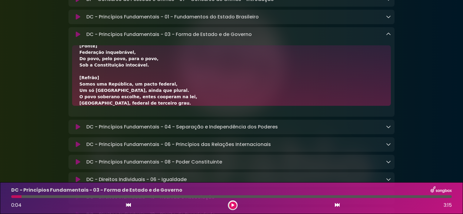
click at [388, 37] on icon at bounding box center [388, 34] width 5 height 5
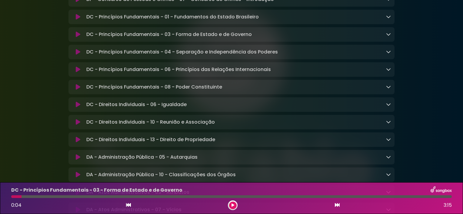
click at [387, 54] on icon at bounding box center [388, 51] width 5 height 5
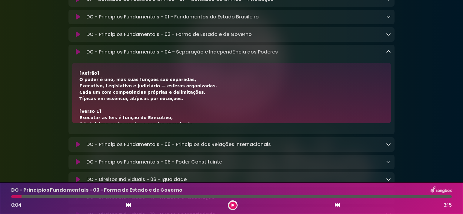
click at [262, 79] on div "[Refrão] O poder é uno, mas suas funções são separadas, Executivo, Legislativo …" at bounding box center [231, 181] width 304 height 222
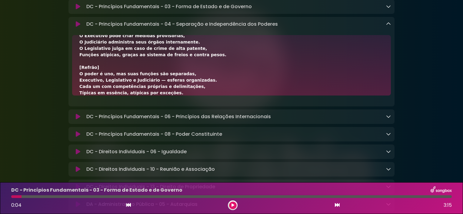
scroll to position [494, 0]
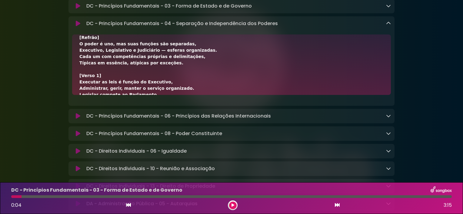
scroll to position [483, 0]
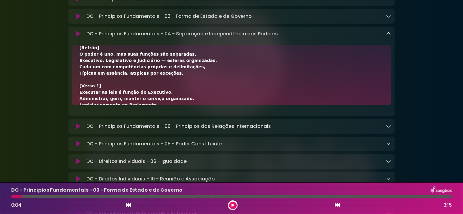
click at [129, 206] on icon at bounding box center [128, 205] width 5 height 5
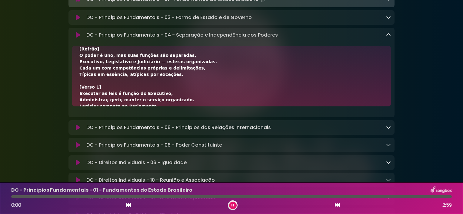
scroll to position [484, 0]
click at [335, 205] on icon at bounding box center [336, 205] width 5 height 5
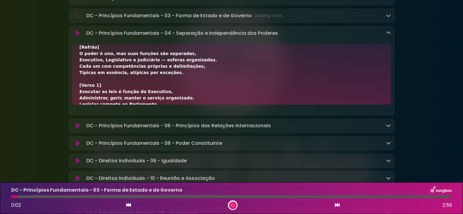
scroll to position [483, 0]
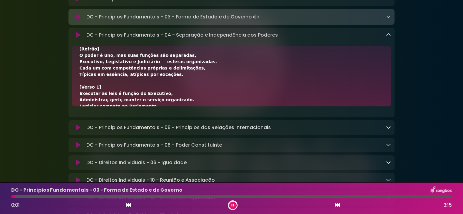
click at [335, 205] on icon at bounding box center [336, 205] width 5 height 5
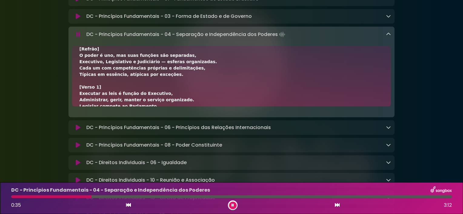
click at [205, 87] on div "[Refrão] O poder é uno, mas suas funções são separadas, Executivo, Legislativo …" at bounding box center [231, 157] width 304 height 222
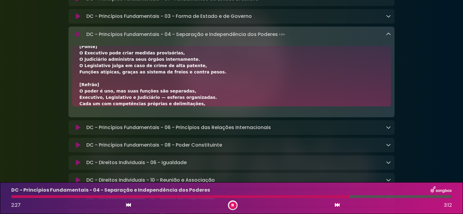
scroll to position [169, 0]
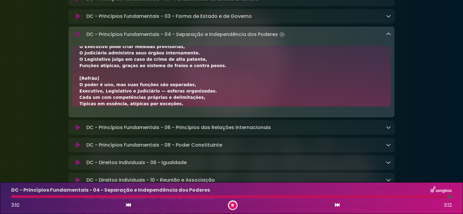
click at [231, 206] on button at bounding box center [233, 206] width 8 height 8
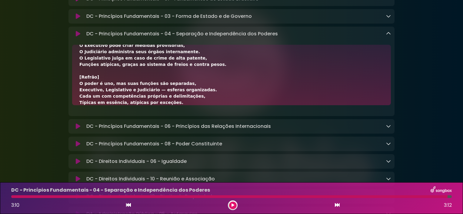
click at [386, 36] on icon at bounding box center [388, 33] width 5 height 5
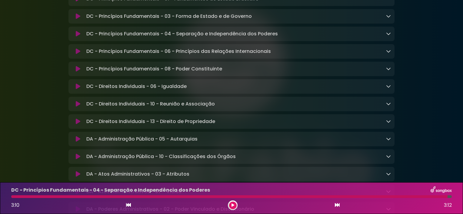
click at [233, 209] on div at bounding box center [233, 206] width 10 height 10
click at [233, 202] on button at bounding box center [233, 206] width 8 height 8
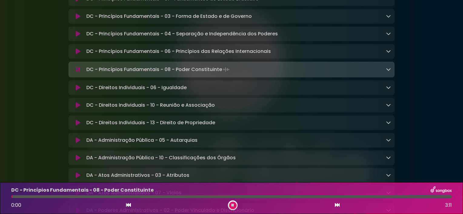
click at [231, 206] on icon at bounding box center [232, 206] width 2 height 4
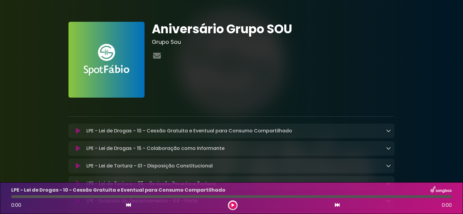
click at [305, 99] on div at bounding box center [231, 104] width 333 height 12
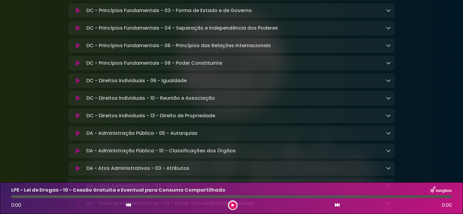
scroll to position [490, 0]
click at [160, 66] on p "DC - Princípios Fundamentais - 08 - Poder Constituinte Loading Track..." at bounding box center [154, 62] width 136 height 7
click at [77, 66] on icon at bounding box center [78, 63] width 5 height 6
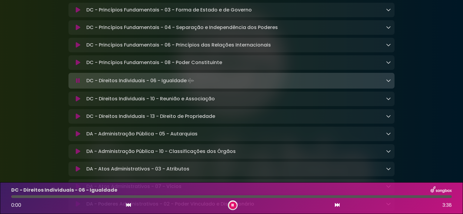
click at [228, 208] on div at bounding box center [233, 206] width 10 height 10
click at [232, 203] on button at bounding box center [233, 206] width 8 height 8
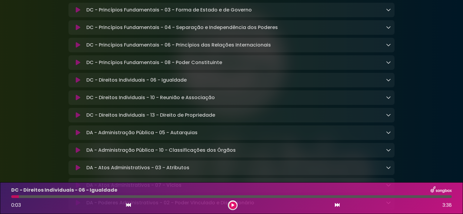
click at [116, 84] on p "DC - Direitos Individuais - 06 - Igualdade Loading Track..." at bounding box center [136, 80] width 100 height 7
click at [387, 82] on icon at bounding box center [388, 79] width 5 height 5
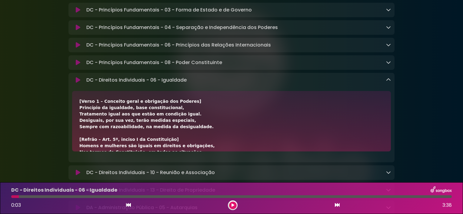
click at [387, 82] on icon at bounding box center [388, 79] width 5 height 5
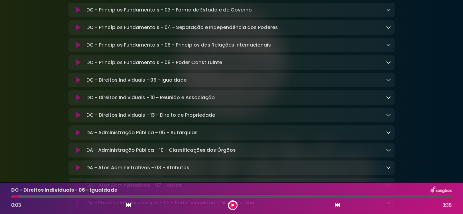
click at [387, 82] on icon at bounding box center [388, 79] width 5 height 5
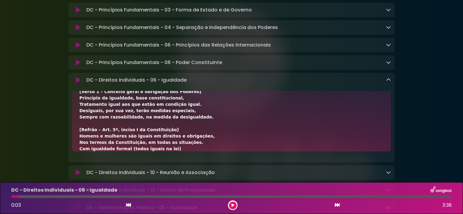
scroll to position [7, 0]
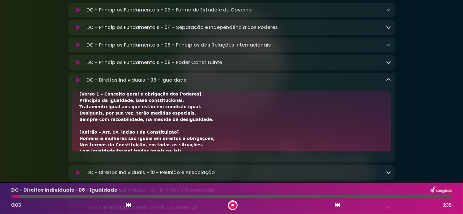
click at [386, 65] on icon at bounding box center [388, 62] width 5 height 5
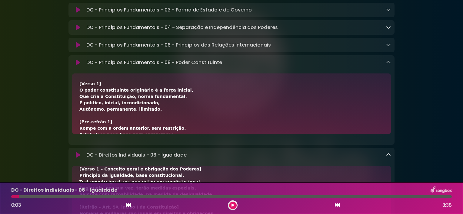
click at [386, 65] on icon at bounding box center [388, 62] width 5 height 5
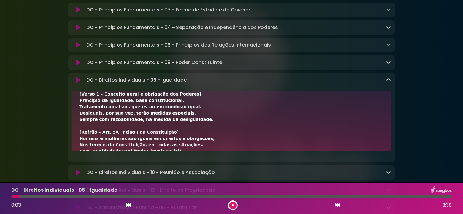
click at [386, 82] on icon at bounding box center [388, 79] width 5 height 5
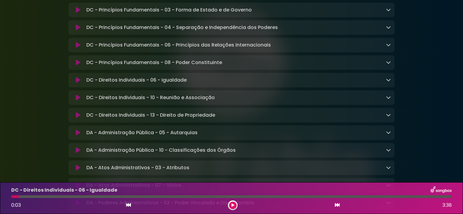
click at [386, 82] on icon at bounding box center [388, 79] width 5 height 5
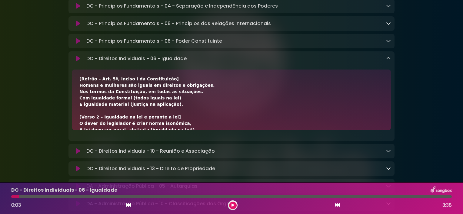
scroll to position [41, 0]
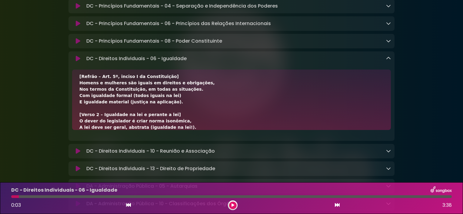
click at [179, 132] on div "[Verso 1 – Conceito geral e obrigação dos Poderes] Princípio da igualdade, base…" at bounding box center [231, 184] width 304 height 299
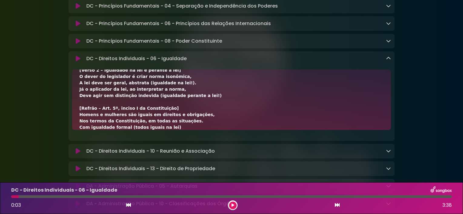
scroll to position [84, 0]
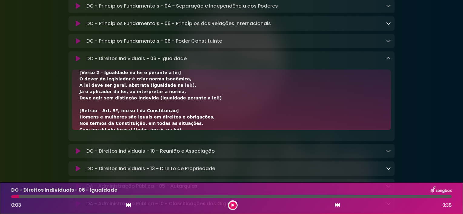
click at [183, 124] on div "[Verso 1 – Conceito geral e obrigação dos Poderes] Princípio da igualdade, base…" at bounding box center [231, 142] width 304 height 299
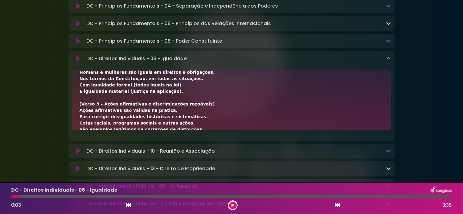
scroll to position [122, 0]
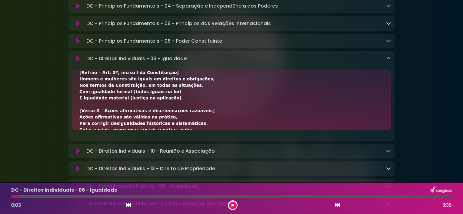
click at [168, 130] on div "[Verso 1 – Conceito geral e obrigação dos Poderes] Princípio da igualdade, base…" at bounding box center [231, 104] width 304 height 299
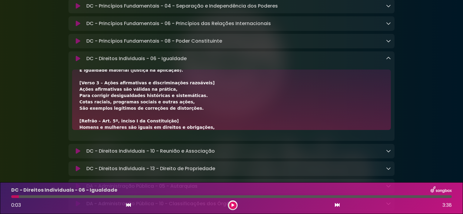
scroll to position [156, 0]
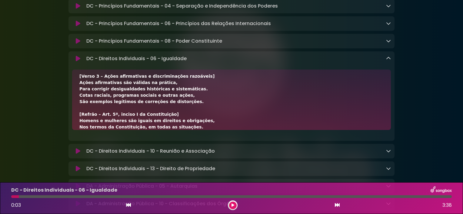
click at [210, 132] on div "[Verso 1 – Conceito geral e obrigação dos Poderes] Princípio da igualdade, base…" at bounding box center [231, 70] width 304 height 299
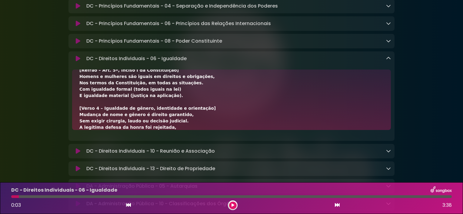
scroll to position [198, 0]
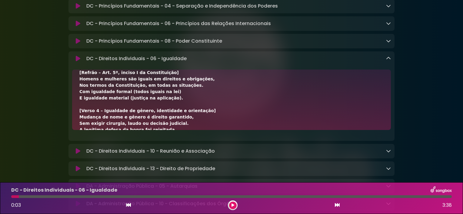
click at [207, 128] on div "[Verso 1 – Conceito geral e obrigação dos Poderes] Princípio da igualdade, base…" at bounding box center [231, 28] width 304 height 299
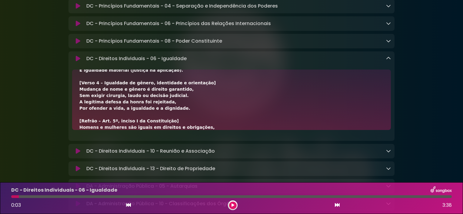
scroll to position [232, 0]
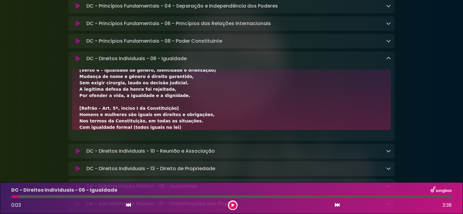
scroll to position [245, 0]
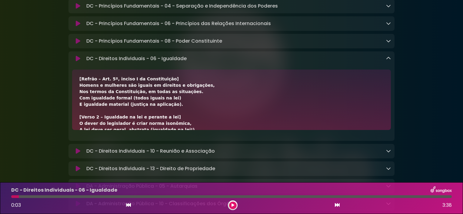
scroll to position [7, 0]
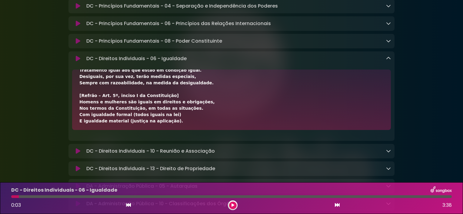
scroll to position [41, 0]
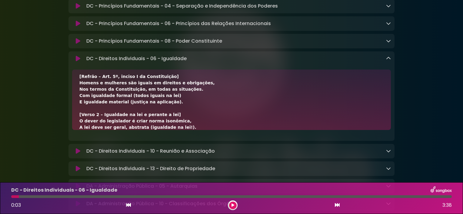
click at [195, 137] on div "[Verso 1 – Conceito geral e obrigação dos Poderes] Princípio da igualdade, base…" at bounding box center [231, 104] width 326 height 68
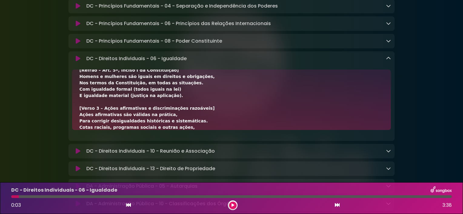
click at [206, 117] on div "[Verso 1 – Conceito geral e obrigação dos Poderes] Princípio da igualdade, base…" at bounding box center [231, 102] width 304 height 299
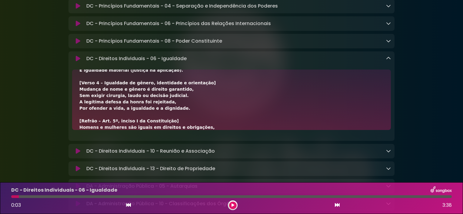
scroll to position [232, 0]
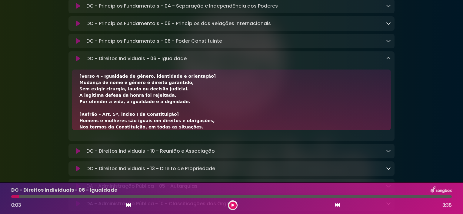
click at [129, 204] on icon at bounding box center [128, 205] width 5 height 5
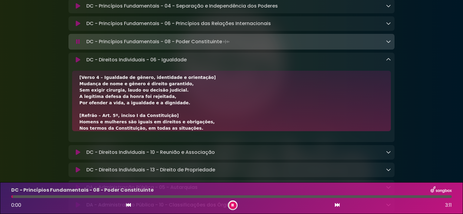
click at [335, 206] on icon at bounding box center [336, 205] width 5 height 5
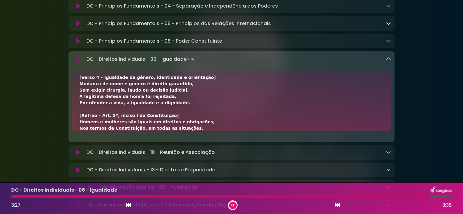
click at [128, 205] on icon at bounding box center [128, 205] width 5 height 5
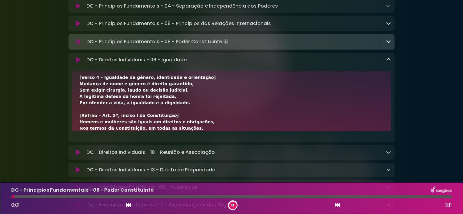
click at [337, 204] on icon at bounding box center [336, 205] width 5 height 5
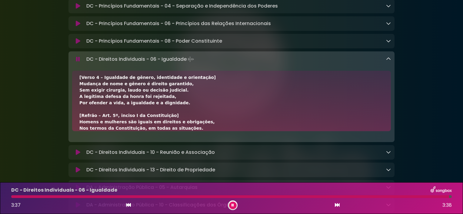
click at [229, 203] on button at bounding box center [233, 206] width 8 height 8
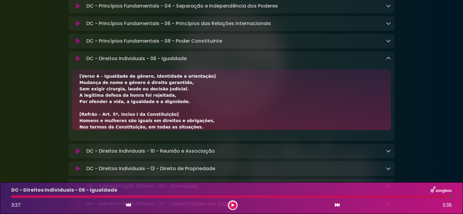
click at [387, 61] on icon at bounding box center [388, 58] width 5 height 5
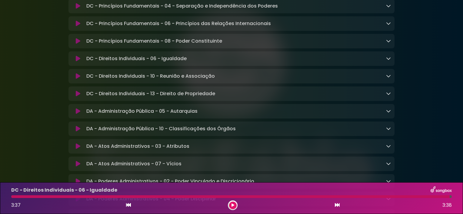
click at [387, 78] on icon at bounding box center [388, 76] width 5 height 5
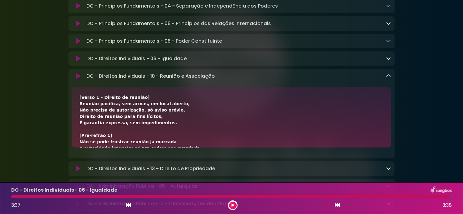
click at [184, 146] on div "[Verso 1 – Direito de reunião] Reunião pacífica, sem armas, em local aberto, Nã…" at bounding box center [231, 211] width 304 height 235
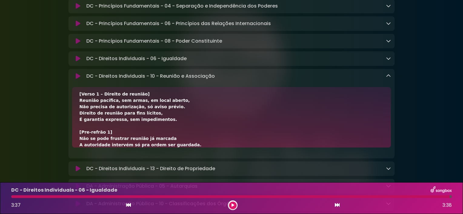
click at [183, 151] on div "[Verso 1 – Direito de reunião] Reunião pacífica, sem armas, em local aberto, Nã…" at bounding box center [231, 208] width 304 height 235
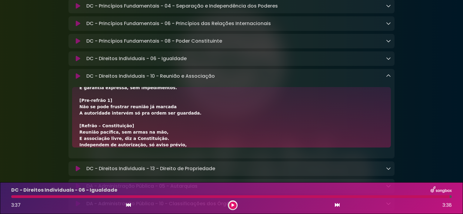
scroll to position [41, 0]
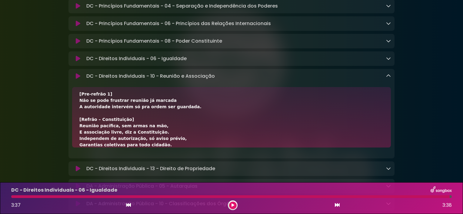
click at [190, 149] on div "[Verso 1 – Direito de reunião] Reunião pacífica, sem armas, em local aberto, Nã…" at bounding box center [231, 170] width 304 height 235
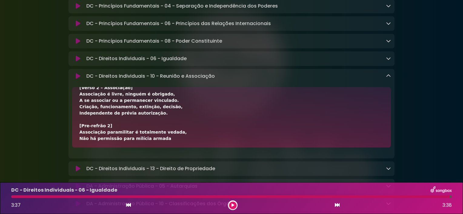
scroll to position [109, 0]
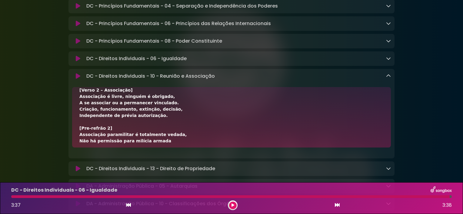
click at [178, 142] on div "[Verso 1 – Direito de reunião] Reunião pacífica, sem armas, em local aberto, Nã…" at bounding box center [231, 102] width 304 height 235
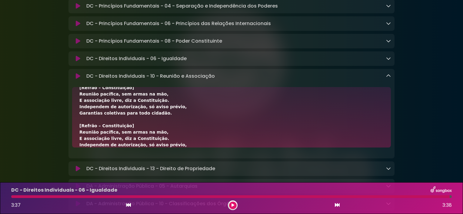
scroll to position [173, 0]
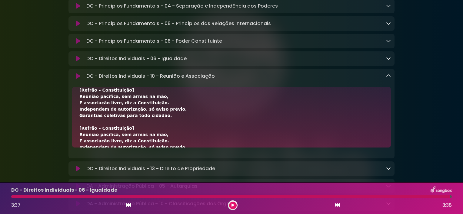
click at [180, 147] on div "[Verso 1 – Direito de reunião] Reunião pacífica, sem armas, em local aberto, Nã…" at bounding box center [231, 39] width 304 height 235
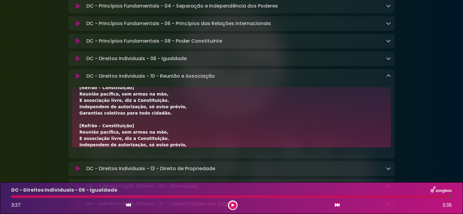
scroll to position [181, 0]
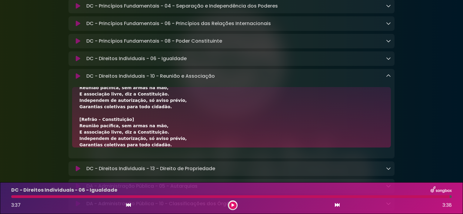
click at [161, 138] on div "[Verso 1 – Direito de reunião] Reunião pacífica, sem armas, em local aberto, Nã…" at bounding box center [231, 30] width 304 height 235
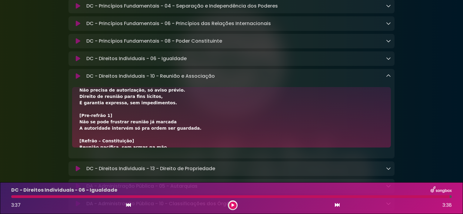
scroll to position [7, 0]
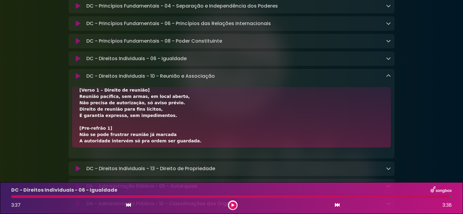
click at [182, 135] on div "[Verso 1 – Direito de reunião] Reunião pacífica, sem armas, em local aberto, Nã…" at bounding box center [231, 204] width 304 height 235
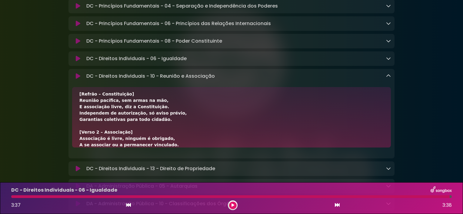
scroll to position [73, 0]
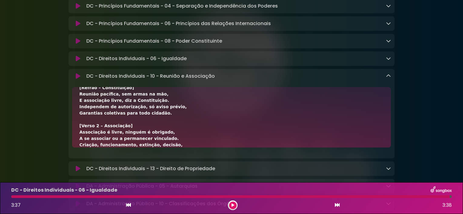
click at [148, 124] on div "[Verso 1 – Direito de reunião] Reunião pacífica, sem armas, em local aberto, Nã…" at bounding box center [231, 138] width 304 height 235
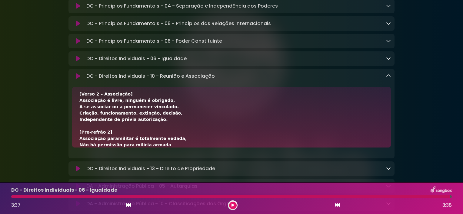
scroll to position [111, 0]
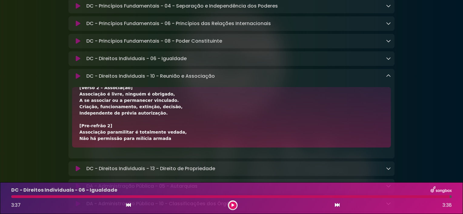
click at [231, 205] on icon at bounding box center [232, 206] width 3 height 4
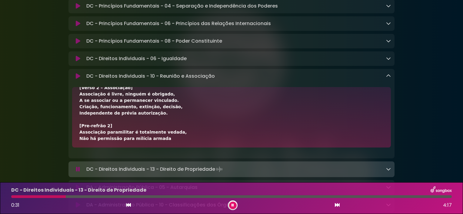
click at [130, 206] on icon at bounding box center [128, 205] width 5 height 5
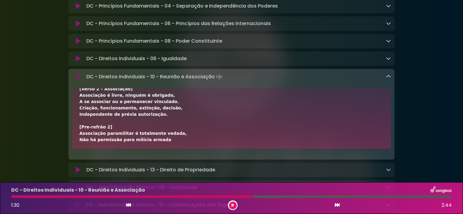
click at [387, 79] on icon at bounding box center [388, 76] width 5 height 5
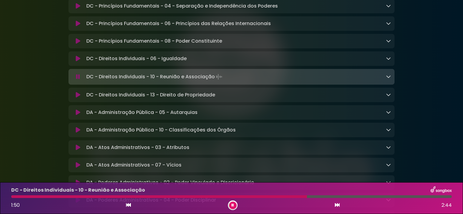
click at [285, 81] on div "DC - Direitos Individuais - 10 - Reunião e Associação Loading Track..." at bounding box center [237, 77] width 307 height 8
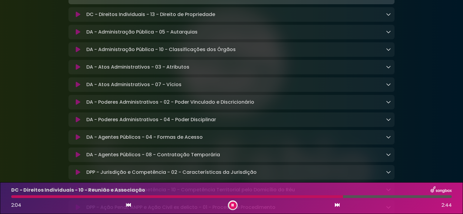
scroll to position [573, 0]
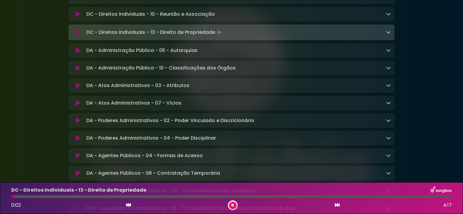
click at [233, 206] on icon at bounding box center [232, 206] width 2 height 4
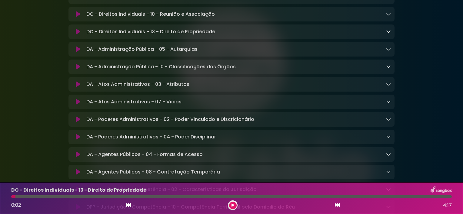
click at [232, 204] on icon at bounding box center [232, 206] width 3 height 4
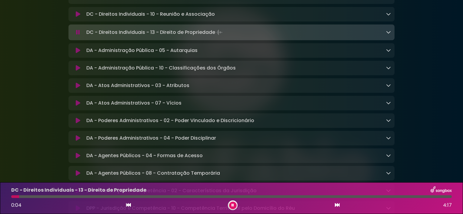
click at [388, 35] on icon at bounding box center [388, 32] width 5 height 5
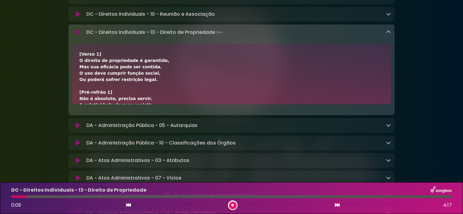
click at [176, 75] on div "[Verso 1] O direito de propriedade é garantido, Mas sua eficácia pode ser conti…" at bounding box center [231, 200] width 304 height 299
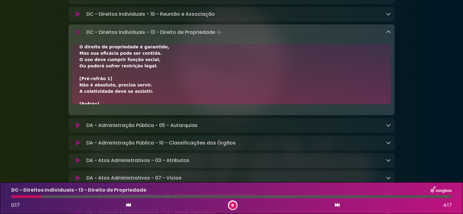
scroll to position [7, 0]
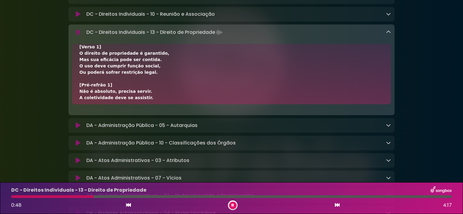
click at [150, 97] on div "[Verso 1] O direito de propriedade é garantido, Mas sua eficácia pode ser conti…" at bounding box center [231, 193] width 304 height 299
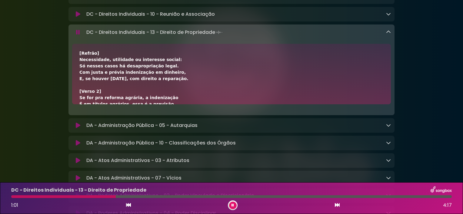
scroll to position [67, 0]
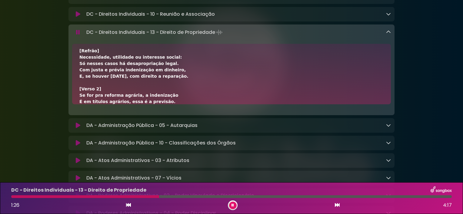
click at [177, 106] on div "[Verso 1] O direito de propriedade é garantido, Mas sua eficácia pode ser conti…" at bounding box center [231, 133] width 304 height 299
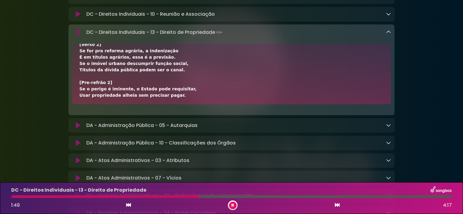
scroll to position [109, 0]
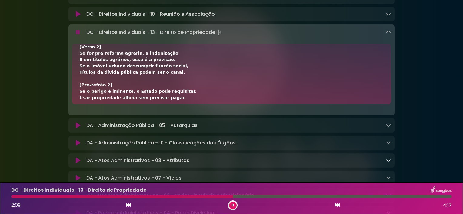
click at [199, 103] on div "[Verso 1] O direito de propriedade é garantido, Mas sua eficácia pode ser conti…" at bounding box center [231, 91] width 304 height 299
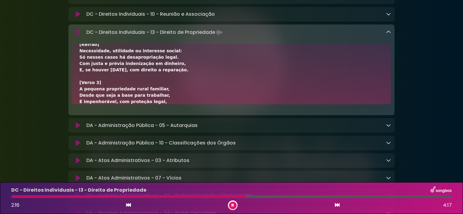
scroll to position [173, 0]
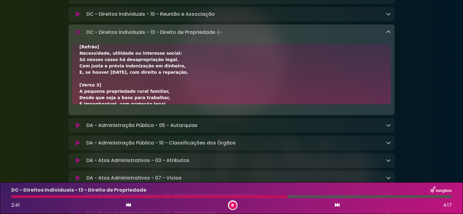
click at [160, 100] on div "[Verso 1] O direito de propriedade é garantido, Mas sua eficácia pode ser conti…" at bounding box center [231, 28] width 304 height 299
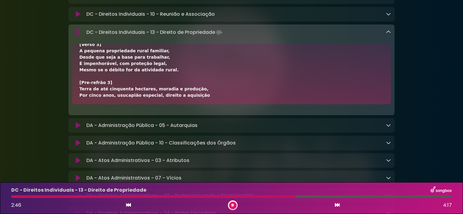
scroll to position [211, 0]
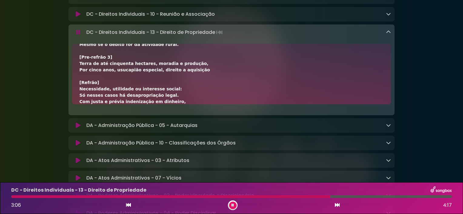
scroll to position [245, 0]
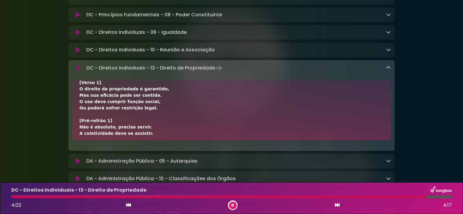
scroll to position [537, 0]
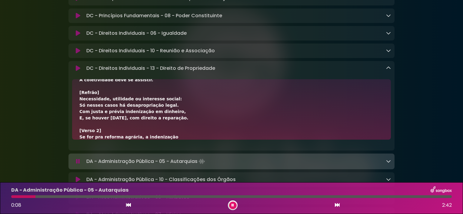
scroll to position [67, 0]
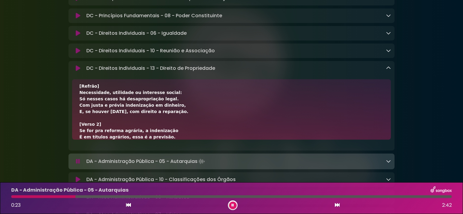
click at [174, 147] on div "[Verso 1] O direito de propriedade é garantido, Mas sua eficácia pode ser conti…" at bounding box center [231, 113] width 326 height 68
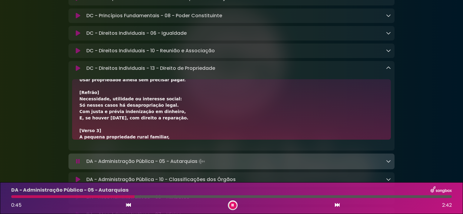
scroll to position [169, 0]
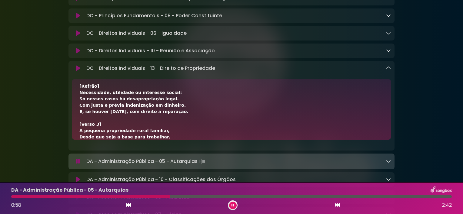
click at [174, 138] on div "[Verso 1] O direito de propriedade é garantido, Mas sua eficácia pode ser conti…" at bounding box center [231, 67] width 304 height 299
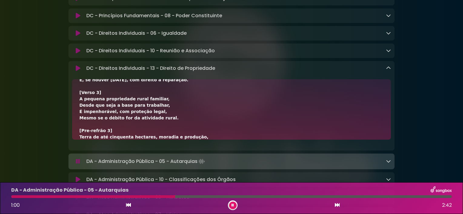
scroll to position [207, 0]
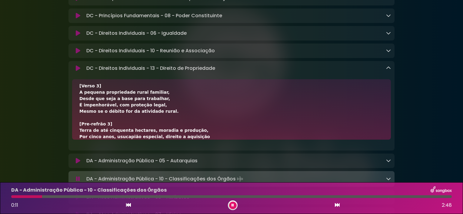
click at [232, 205] on icon at bounding box center [232, 206] width 2 height 4
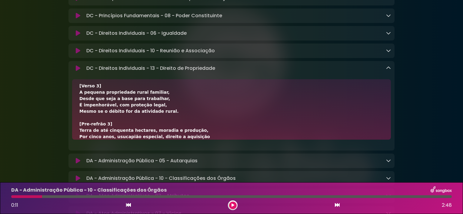
click at [76, 71] on icon at bounding box center [78, 68] width 5 height 6
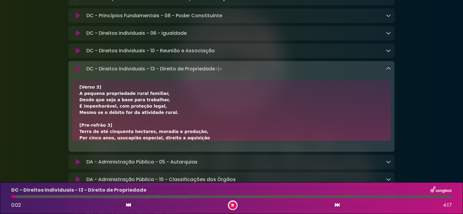
click at [230, 206] on button at bounding box center [233, 206] width 8 height 8
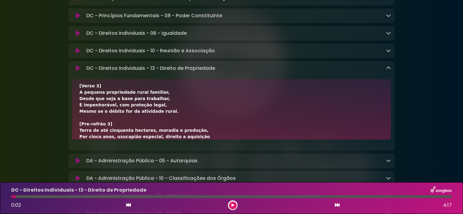
click at [126, 206] on icon at bounding box center [128, 205] width 5 height 5
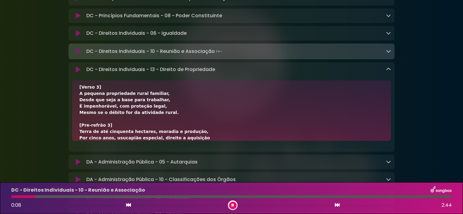
click at [231, 207] on icon at bounding box center [232, 206] width 2 height 4
